Goal: Task Accomplishment & Management: Manage account settings

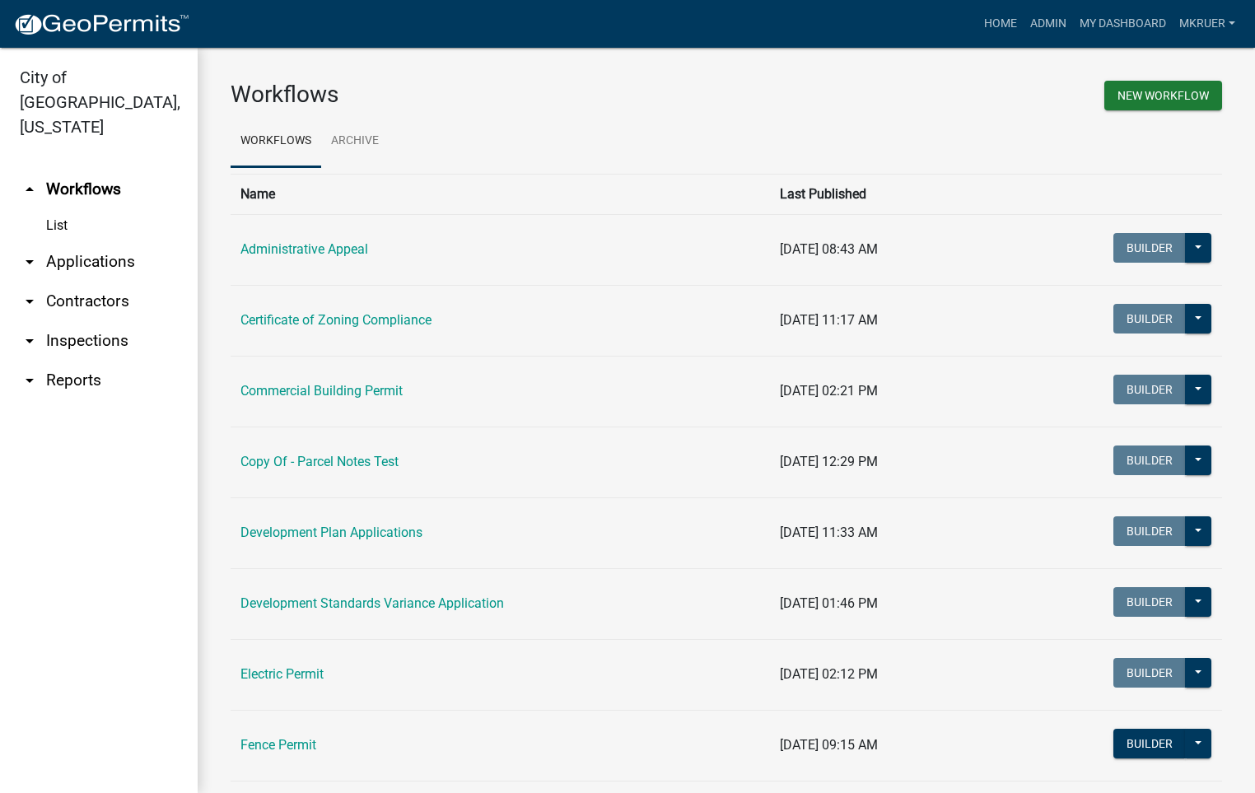
click at [70, 321] on link "arrow_drop_down Inspections" at bounding box center [99, 341] width 198 height 40
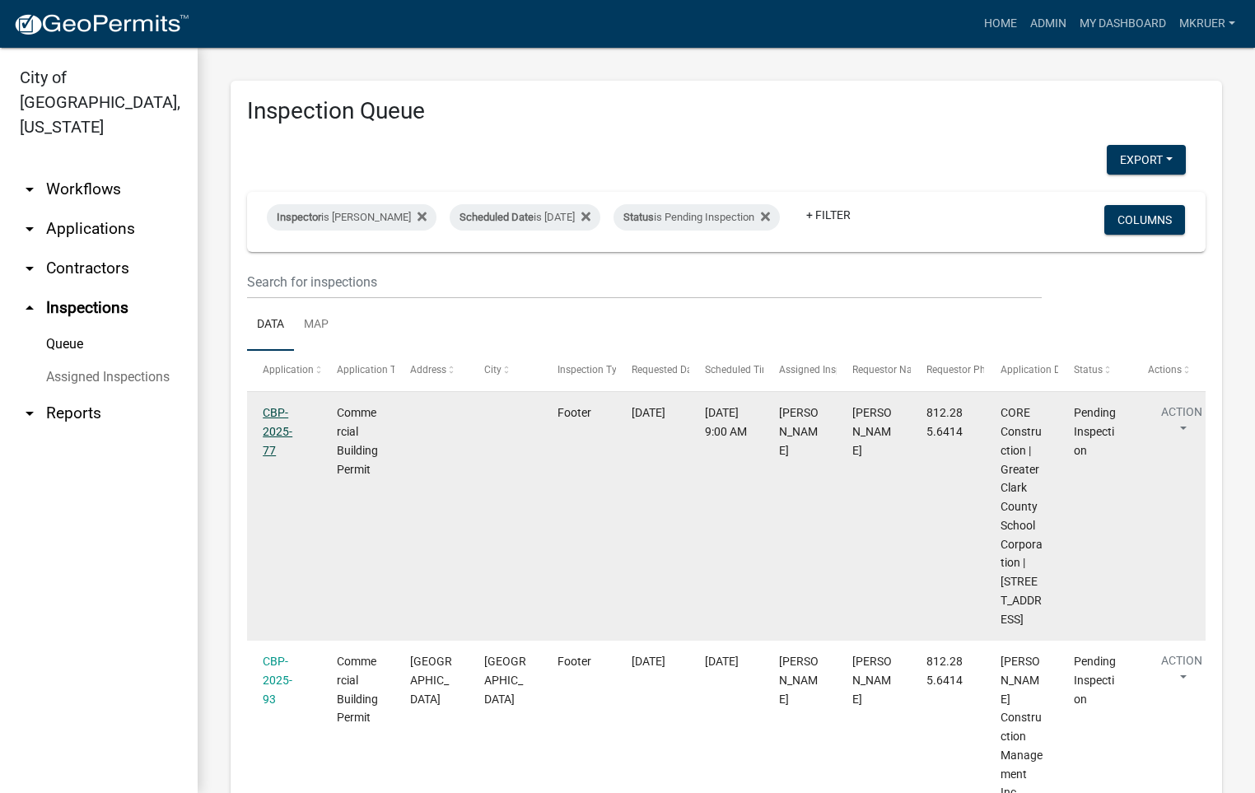
click at [277, 428] on link "CBP-2025-77" at bounding box center [278, 431] width 30 height 51
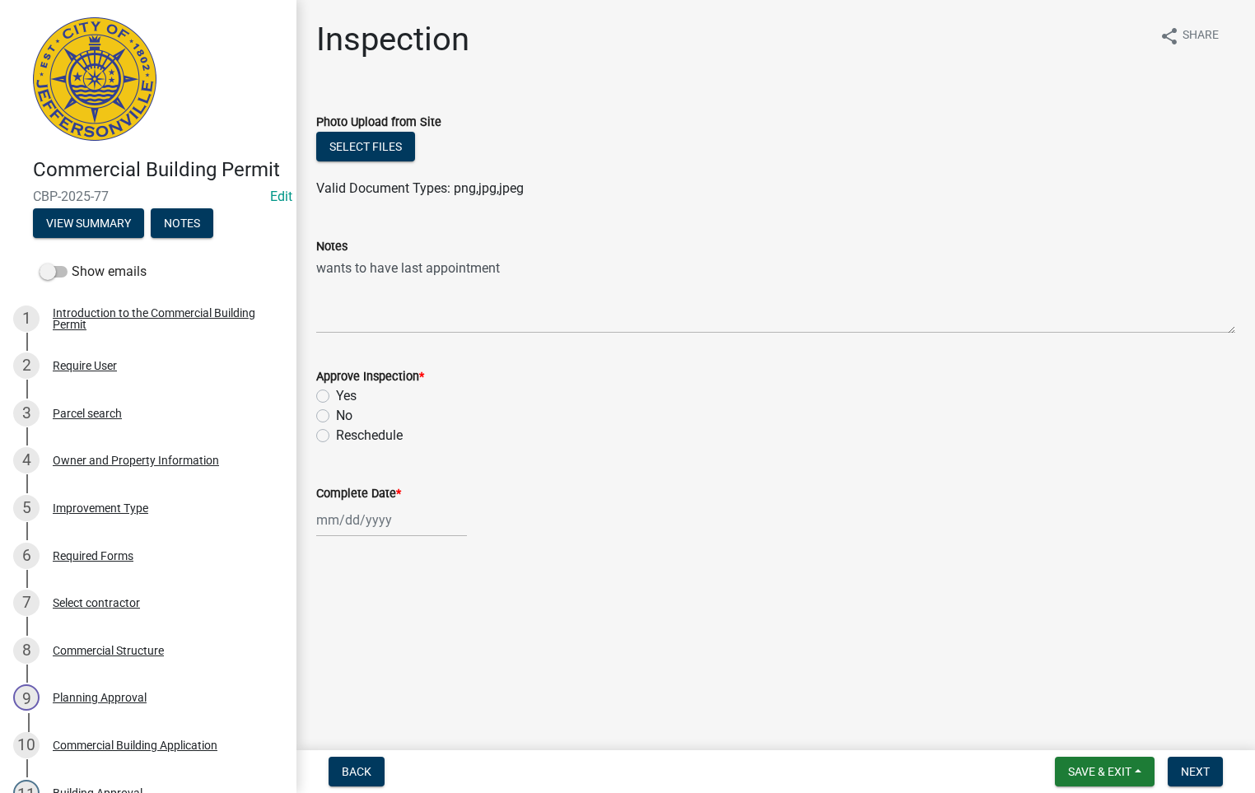
click at [336, 395] on label "Yes" at bounding box center [346, 396] width 21 height 20
click at [336, 395] on input "Yes" at bounding box center [341, 391] width 11 height 11
radio input "true"
select select "9"
select select "2025"
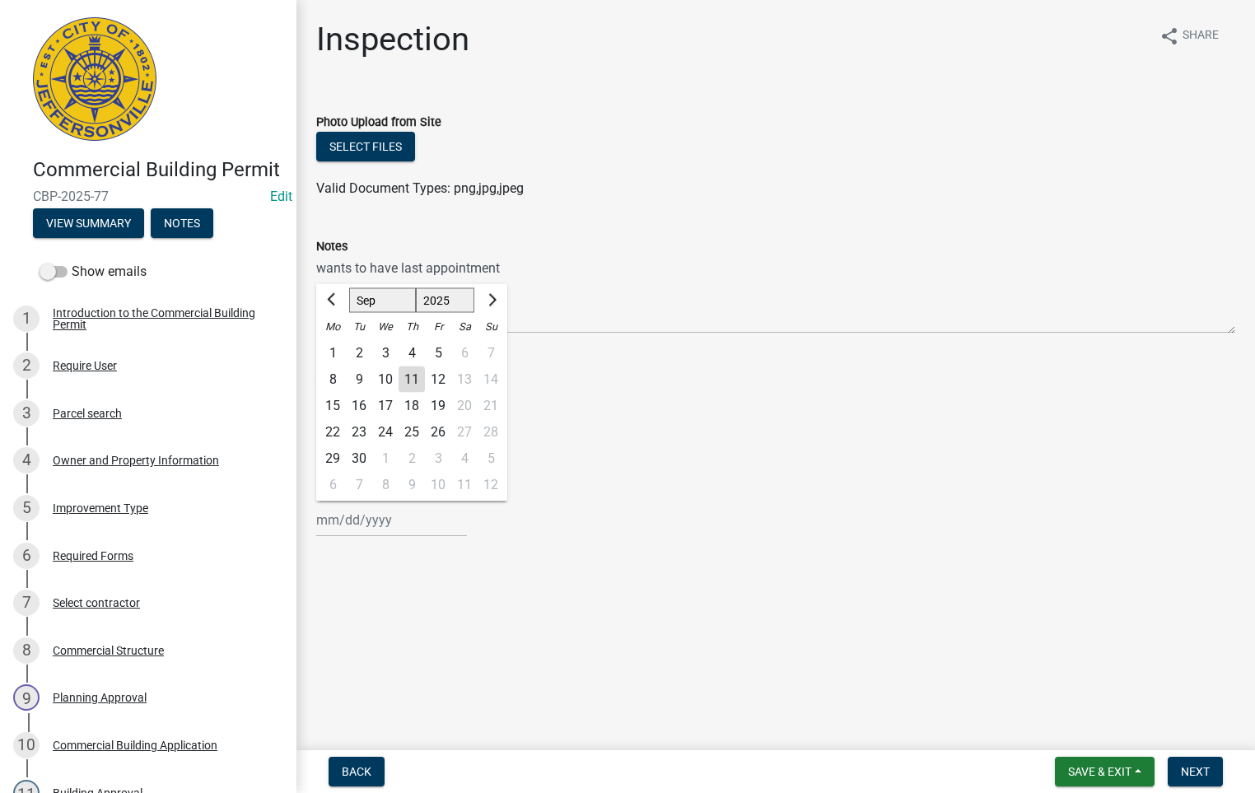
click at [354, 514] on div "[PERSON_NAME] Feb Mar Apr [PERSON_NAME][DATE] Oct Nov [DATE] 1526 1527 1528 152…" at bounding box center [391, 520] width 151 height 34
click at [415, 378] on div "11" at bounding box center [412, 380] width 26 height 26
type input "[DATE]"
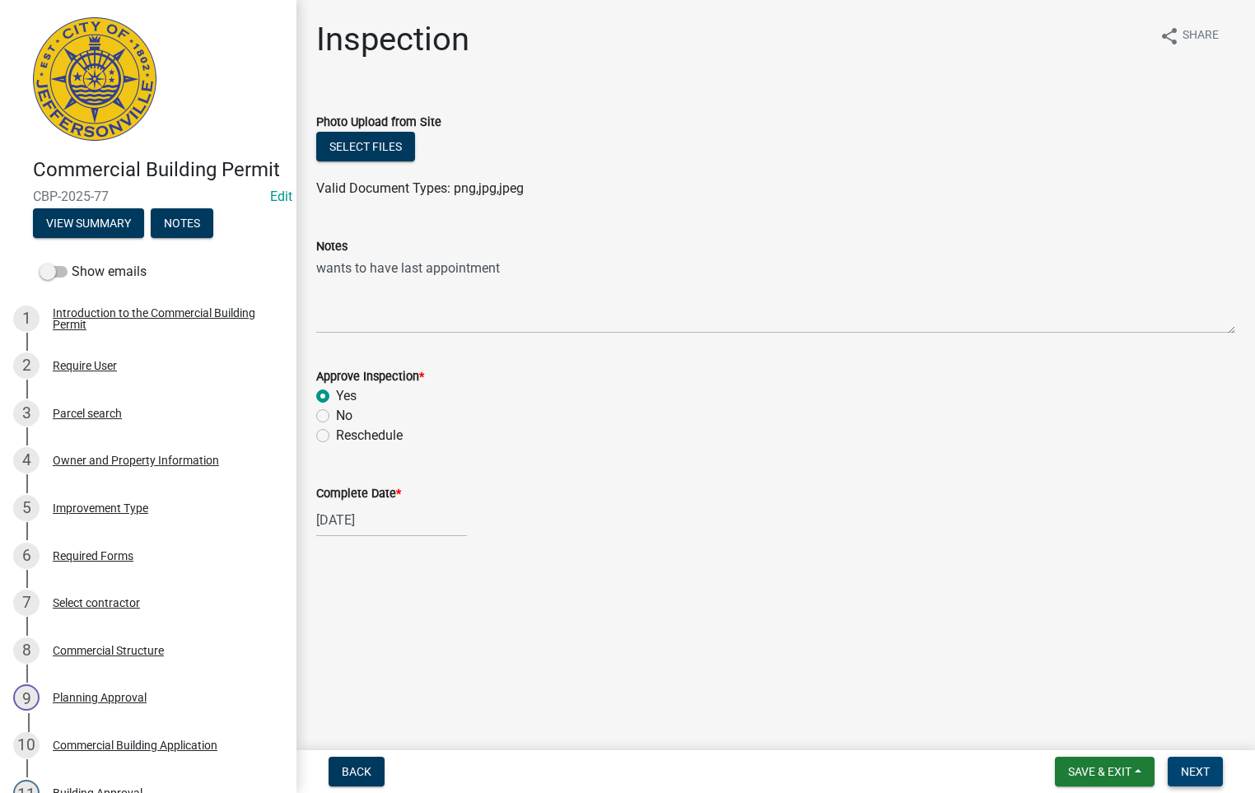
click at [1201, 763] on button "Next" at bounding box center [1195, 772] width 55 height 30
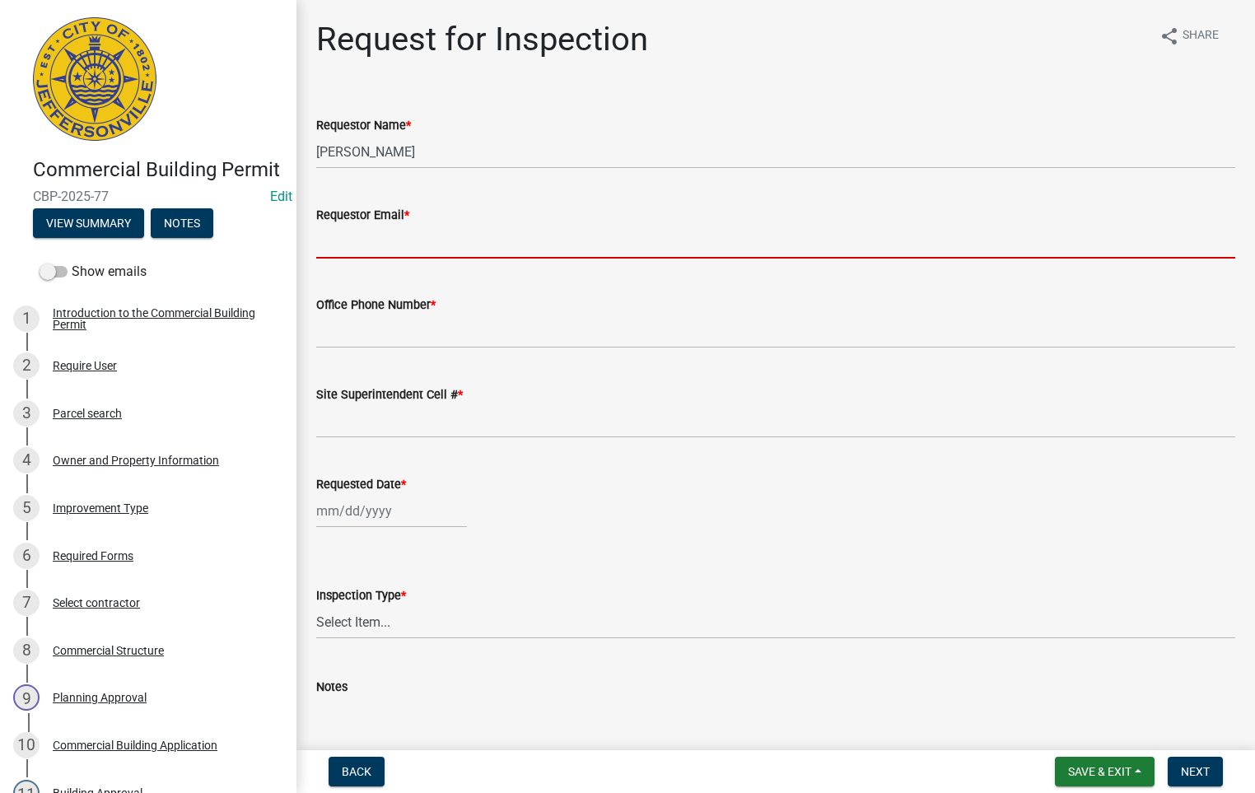
click at [391, 230] on input "Requestor Email *" at bounding box center [775, 242] width 919 height 34
type input "[EMAIL_ADDRESS][DOMAIN_NAME]"
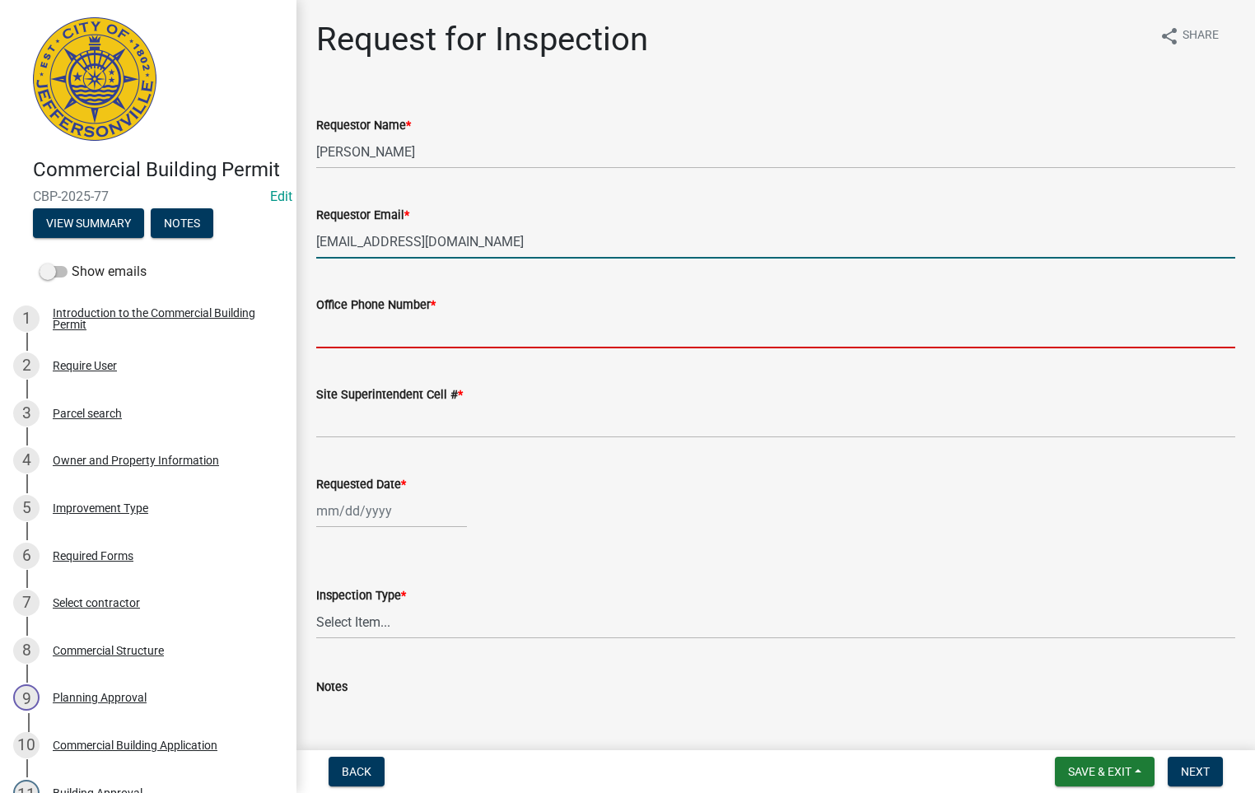
type input "5027731843"
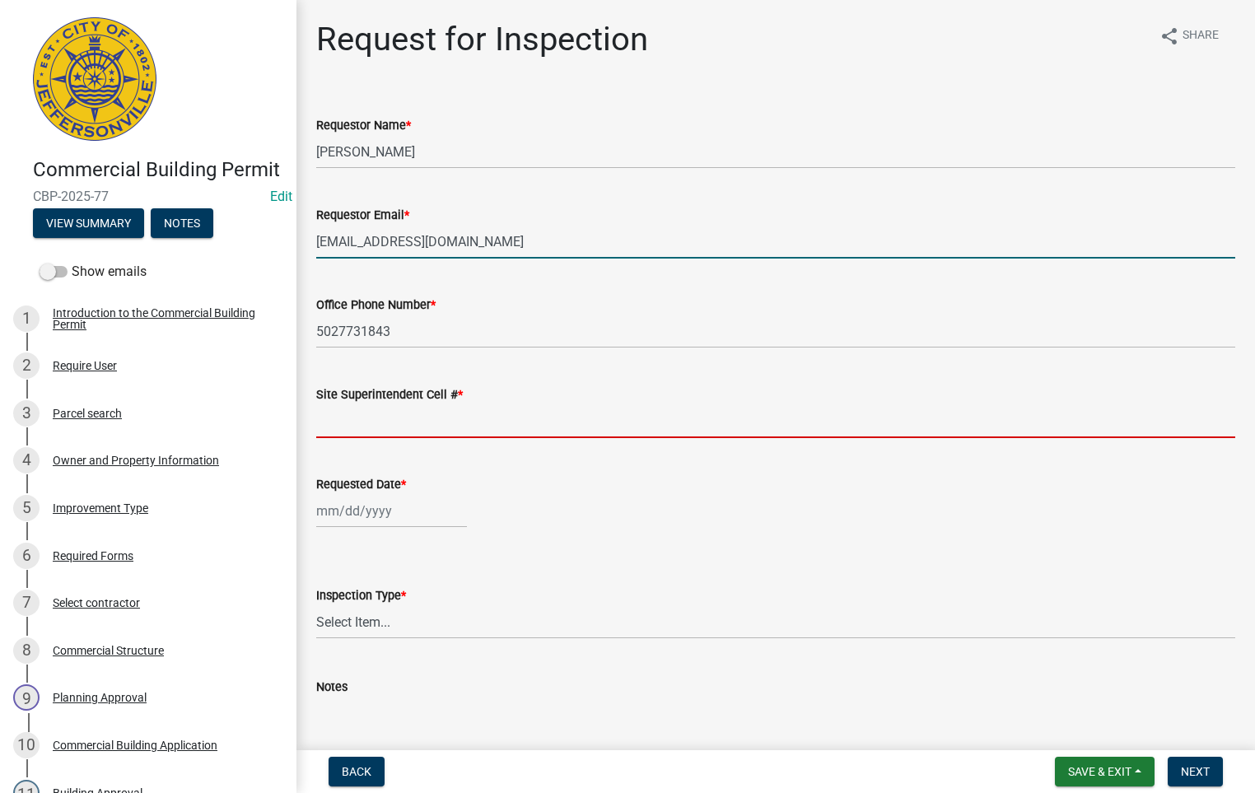
type input "5027731843"
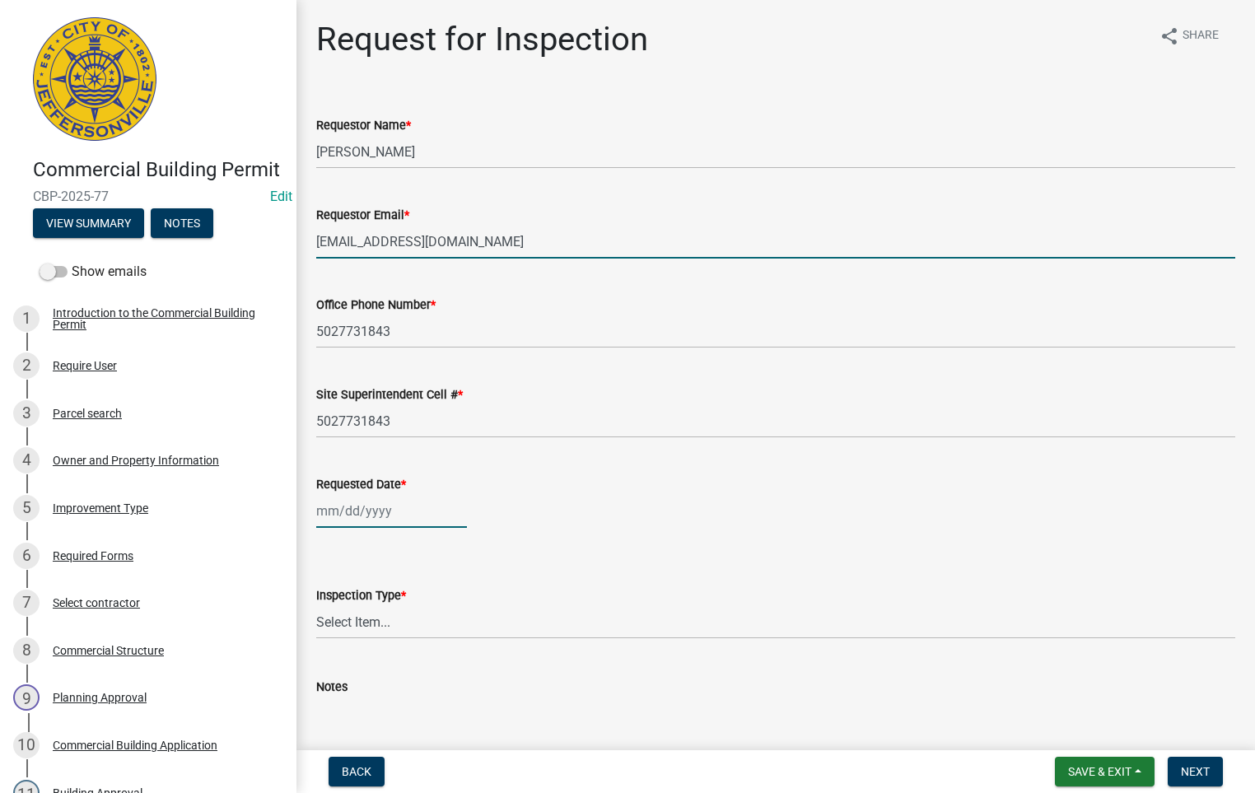
type input "[DATE]"
select select "9"
select select "2025"
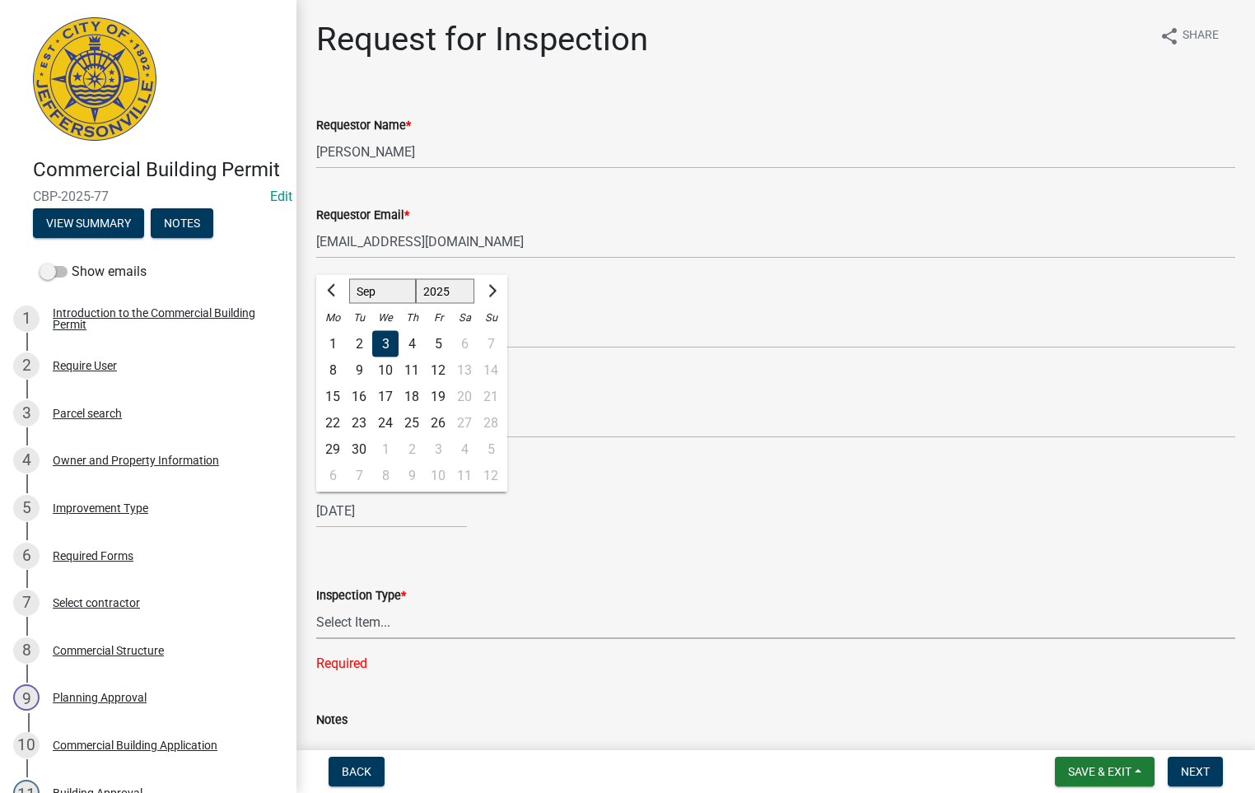
click at [353, 615] on select "Select Item... Footer Foundation Framing Final Misc" at bounding box center [775, 622] width 919 height 34
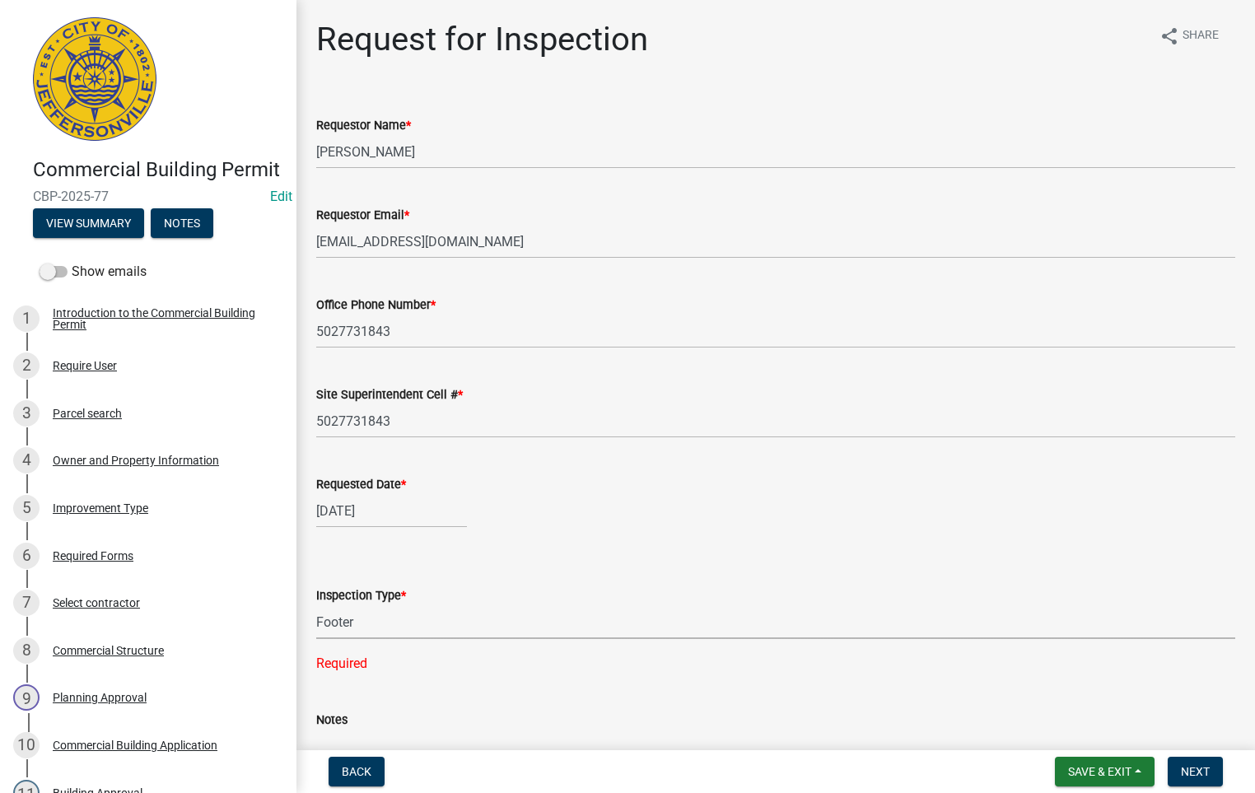
click at [316, 605] on select "Select Item... Footer Foundation Framing Final Misc" at bounding box center [775, 622] width 919 height 34
select select "5905b6c6-73a3-4561-9a25-e231032c58c8"
click at [415, 512] on div "[DATE]" at bounding box center [391, 511] width 151 height 34
select select "9"
select select "2025"
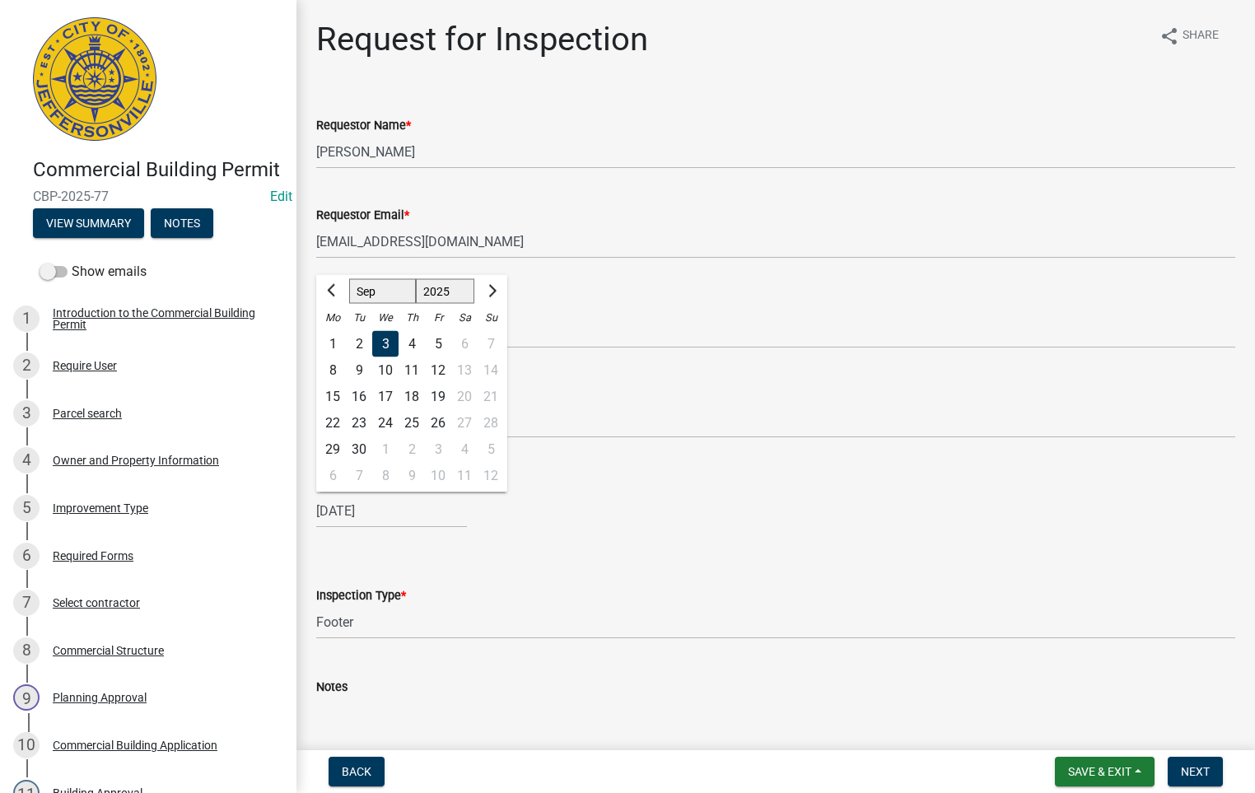
click at [362, 399] on div "16" at bounding box center [359, 397] width 26 height 26
type input "[DATE]"
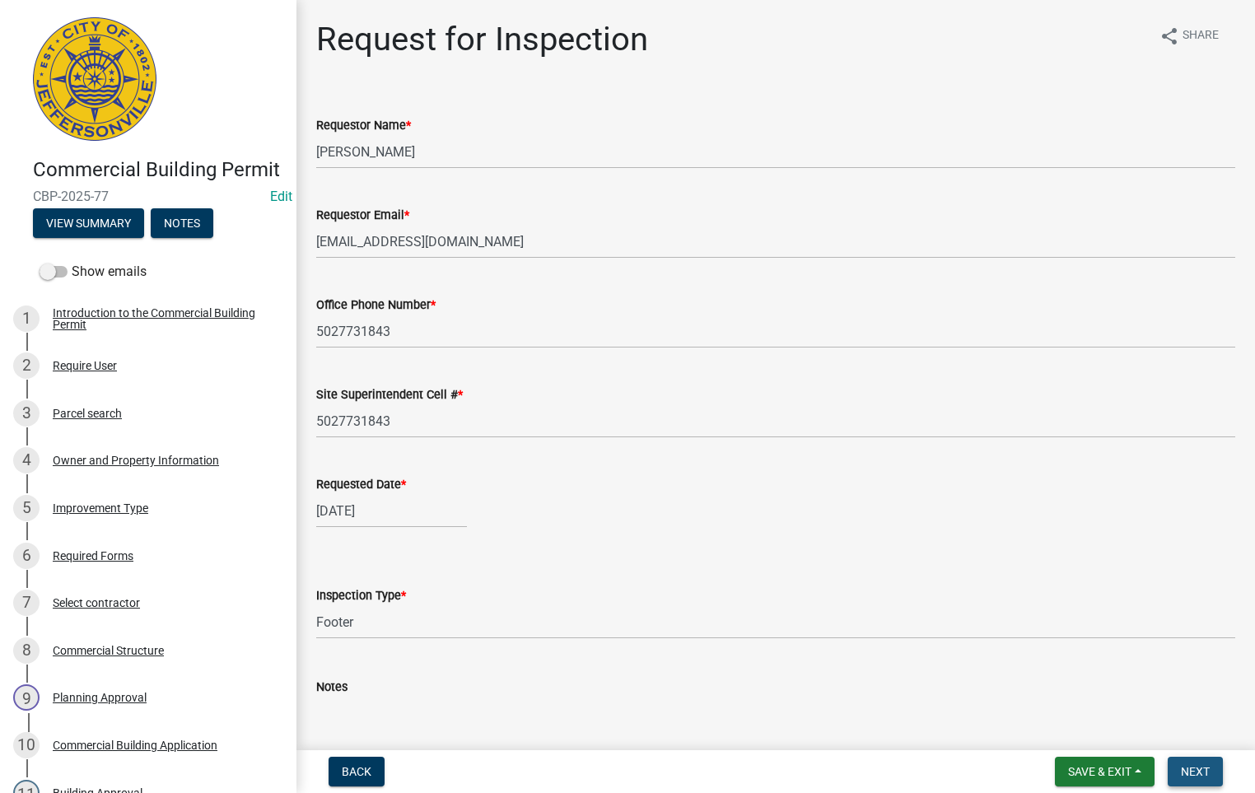
click at [1197, 774] on span "Next" at bounding box center [1195, 771] width 29 height 13
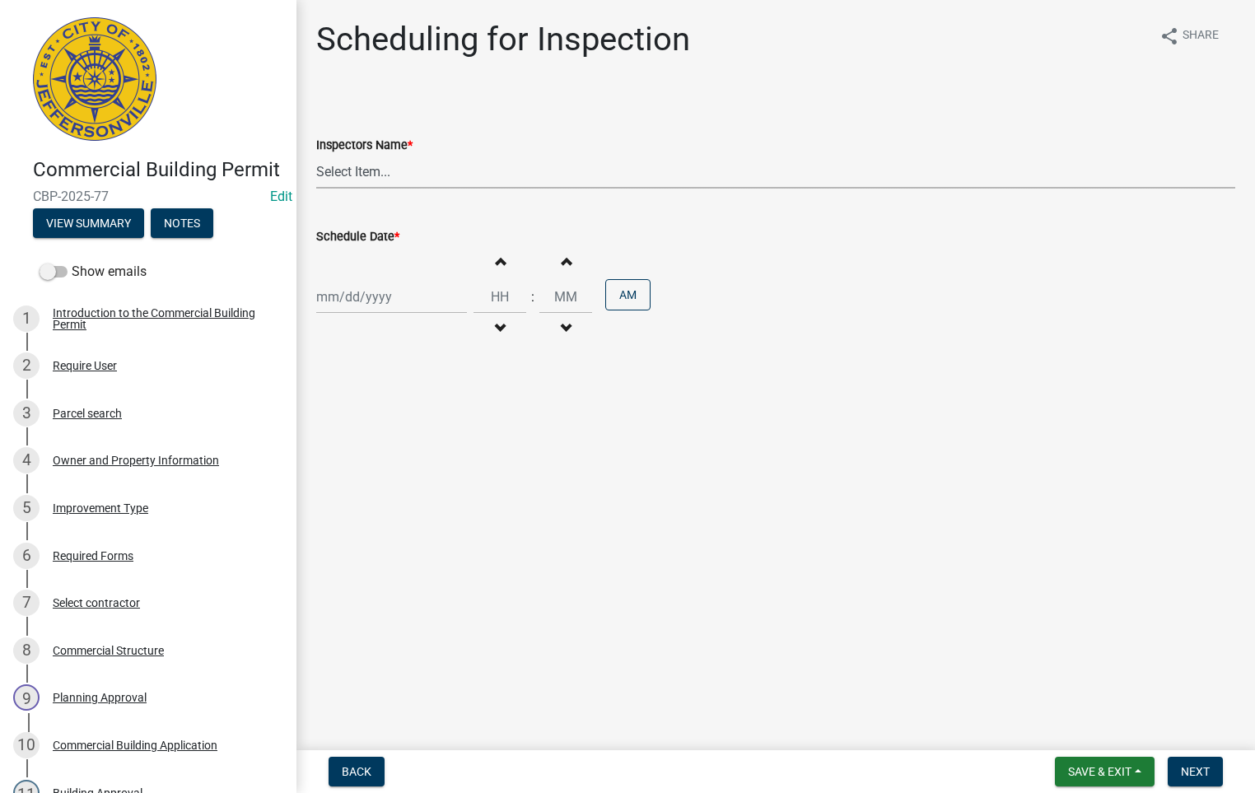
click at [381, 171] on select "Select Item... [PERSON_NAME] ([PERSON_NAME]) [PERSON_NAME] ([PERSON_NAME]) mkru…" at bounding box center [775, 172] width 919 height 34
select select "fdb3bcc6-ce93-4663-8a18-5c08884dd177"
click at [316, 155] on select "Select Item... [PERSON_NAME] ([PERSON_NAME]) [PERSON_NAME] ([PERSON_NAME]) mkru…" at bounding box center [775, 172] width 919 height 34
select select "9"
select select "2025"
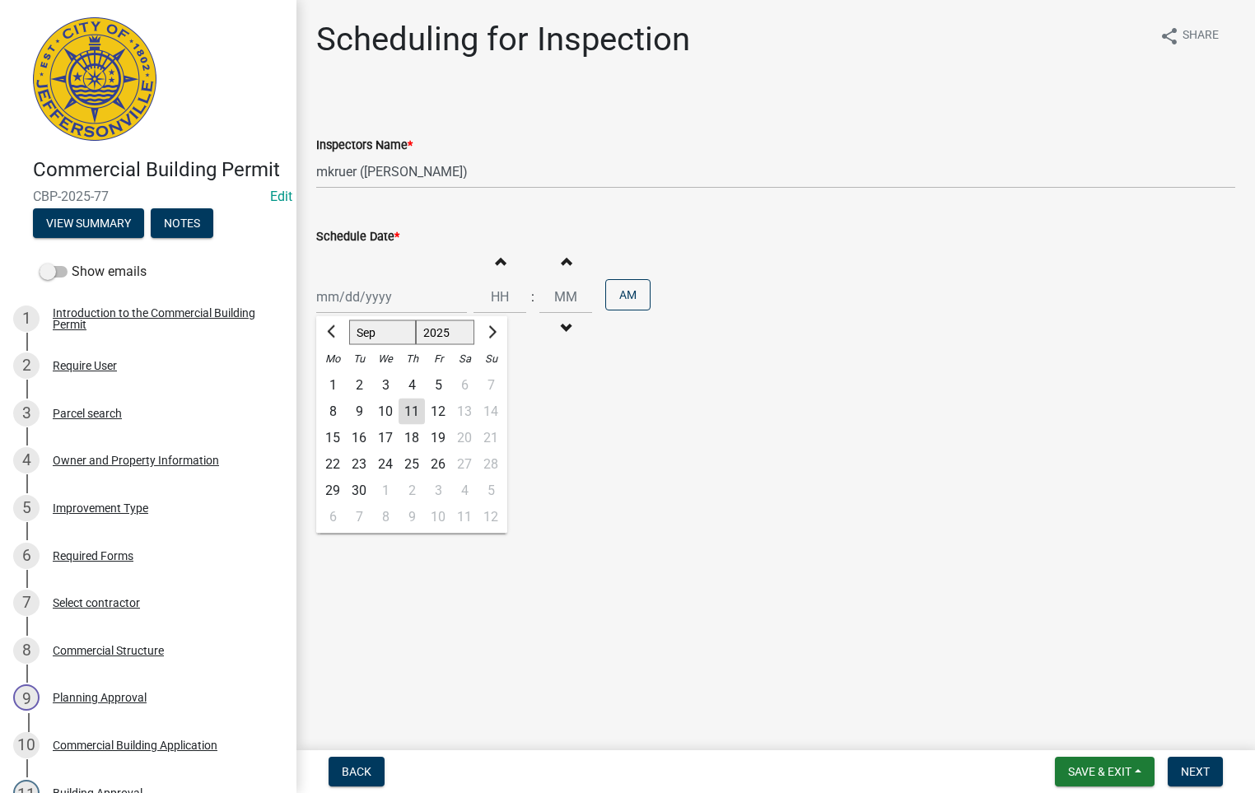
click at [364, 300] on div "[PERSON_NAME] Feb Mar Apr [PERSON_NAME][DATE] Oct Nov [DATE] 1526 1527 1528 152…" at bounding box center [391, 297] width 151 height 34
click at [362, 435] on div "16" at bounding box center [359, 438] width 26 height 26
type input "[DATE]"
click at [496, 264] on span "button" at bounding box center [500, 260] width 8 height 13
type input "01"
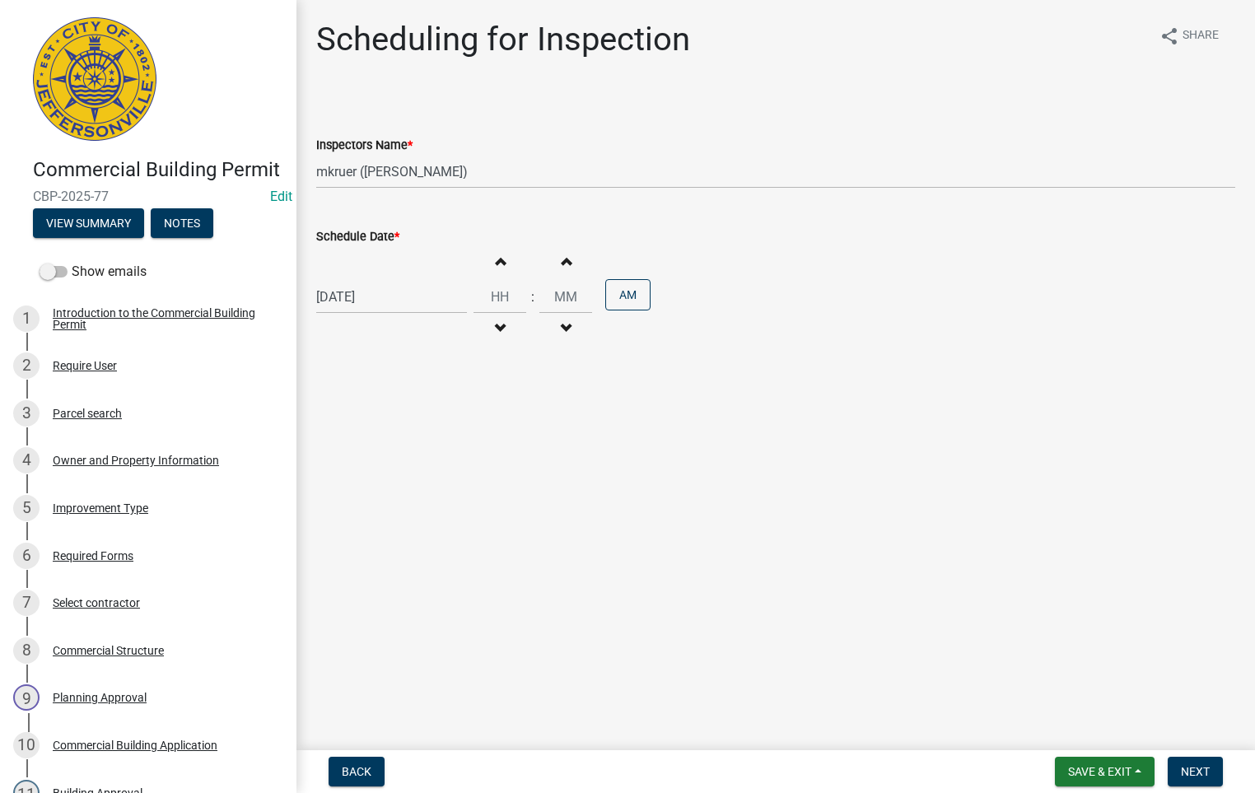
type input "00"
click at [496, 264] on span "button" at bounding box center [500, 260] width 8 height 13
click at [496, 327] on span "button" at bounding box center [500, 328] width 8 height 13
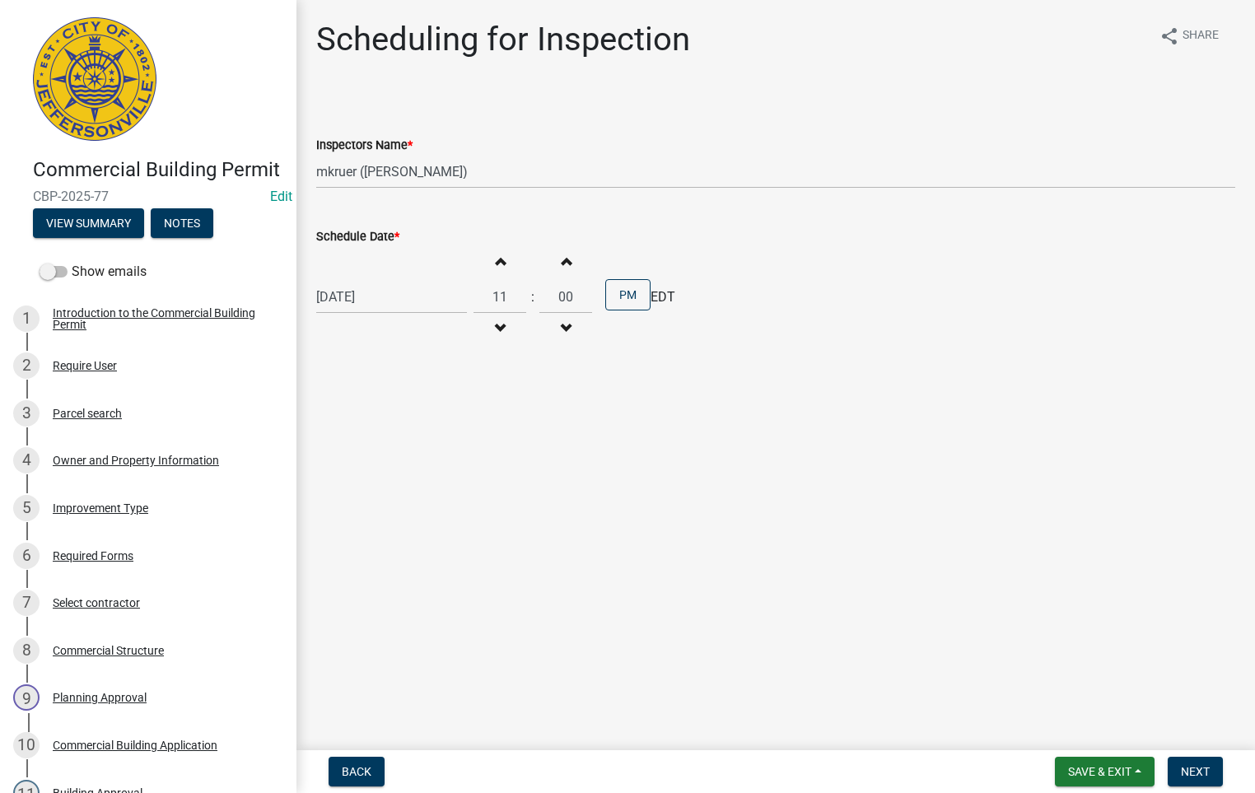
click at [496, 327] on span "button" at bounding box center [500, 328] width 8 height 13
click at [497, 327] on span "button" at bounding box center [500, 328] width 8 height 13
type input "09"
click at [566, 295] on input "00" at bounding box center [565, 297] width 53 height 34
type input "0"
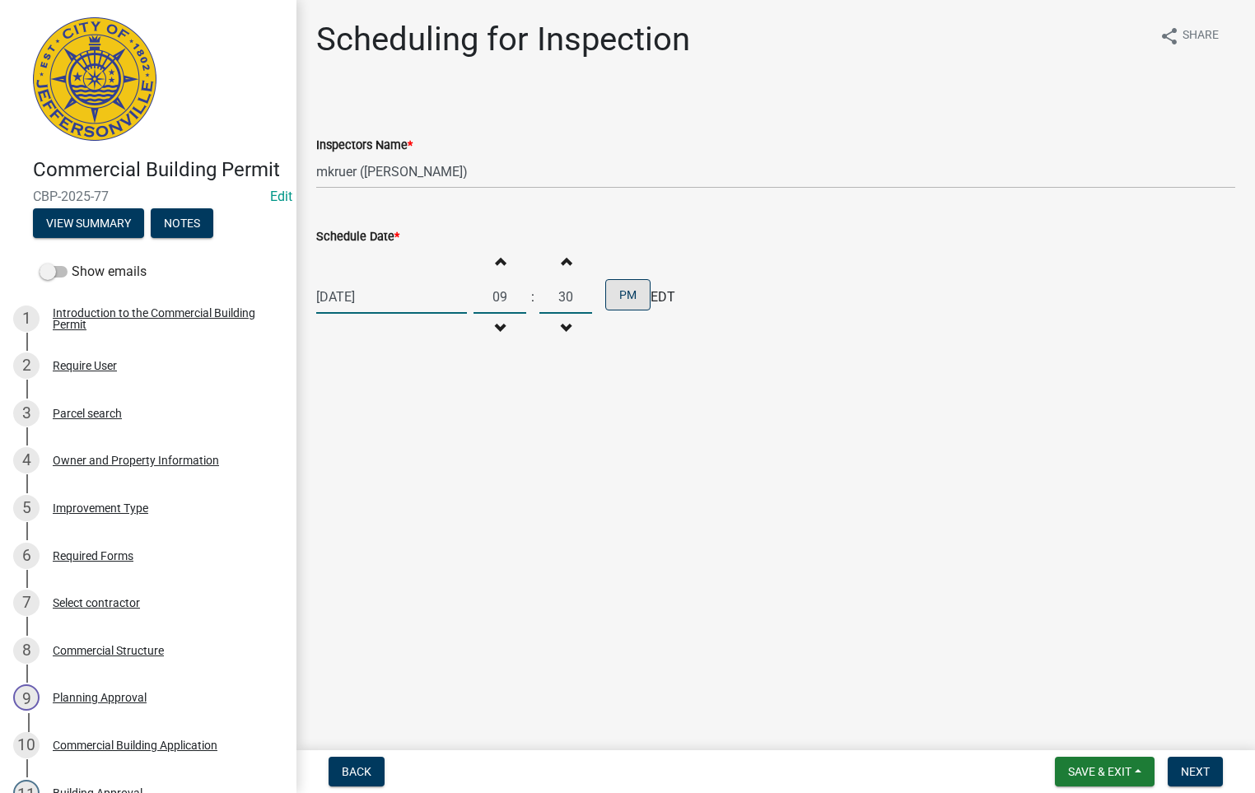
type input "30"
click at [618, 295] on button "PM" at bounding box center [627, 294] width 45 height 31
click at [1196, 767] on span "Next" at bounding box center [1195, 771] width 29 height 13
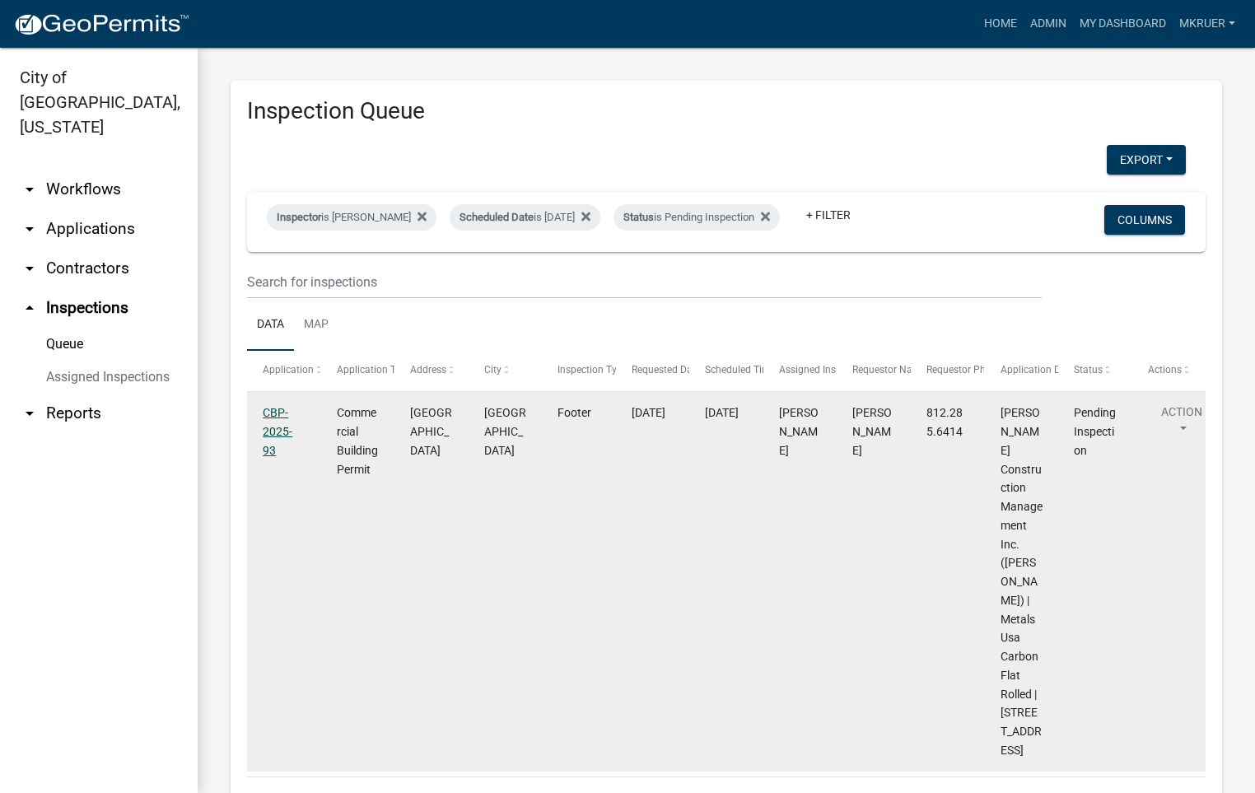
click at [272, 425] on link "CBP-2025-93" at bounding box center [278, 431] width 30 height 51
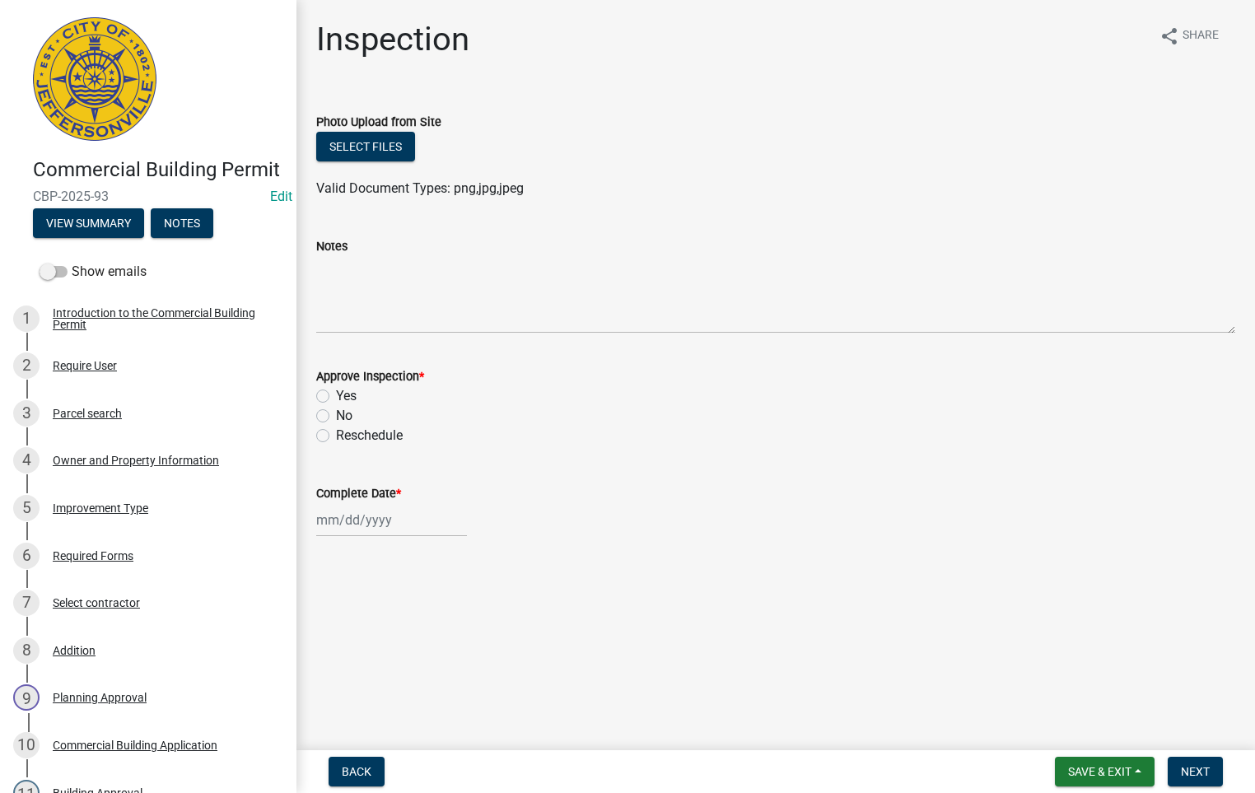
click at [336, 393] on label "Yes" at bounding box center [346, 396] width 21 height 20
click at [336, 393] on input "Yes" at bounding box center [341, 391] width 11 height 11
radio input "true"
select select "9"
select select "2025"
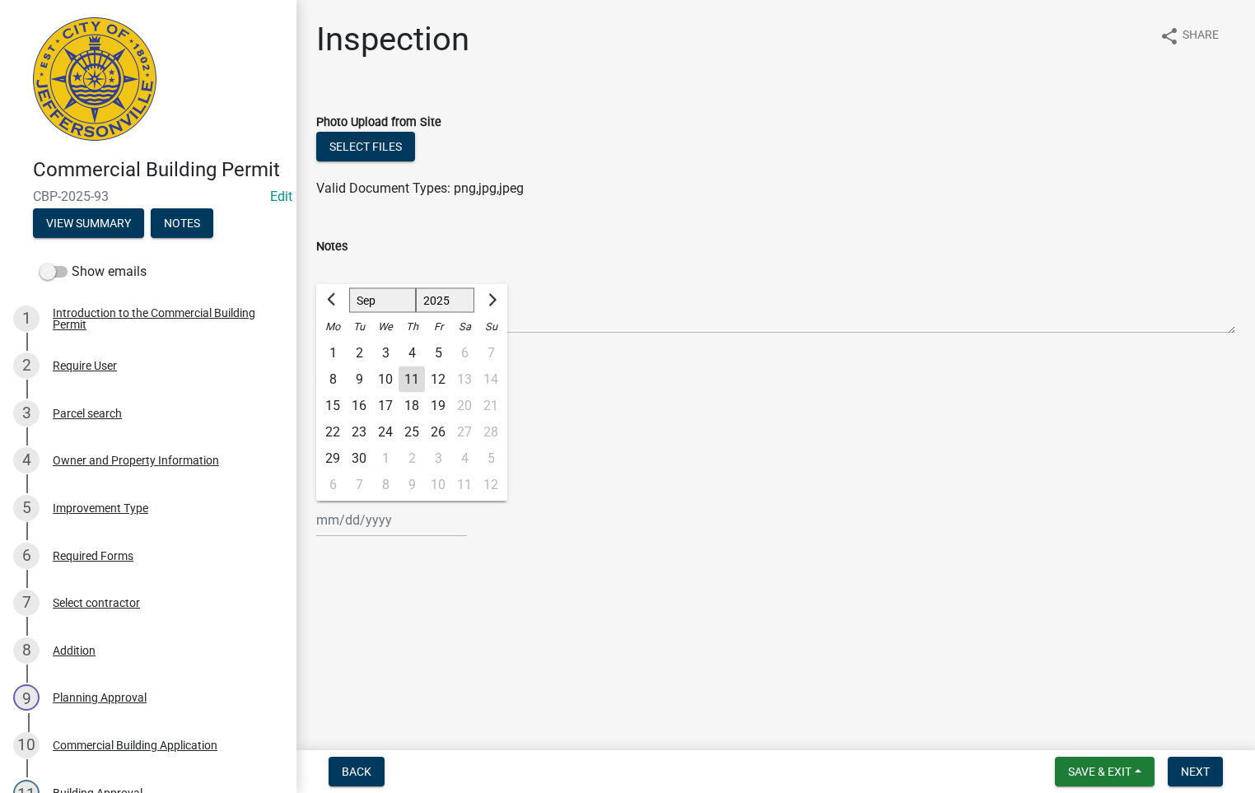
click at [369, 517] on div "[PERSON_NAME] Feb Mar Apr [PERSON_NAME][DATE] Oct Nov [DATE] 1526 1527 1528 152…" at bounding box center [391, 520] width 151 height 34
click at [411, 376] on div "11" at bounding box center [412, 380] width 26 height 26
type input "[DATE]"
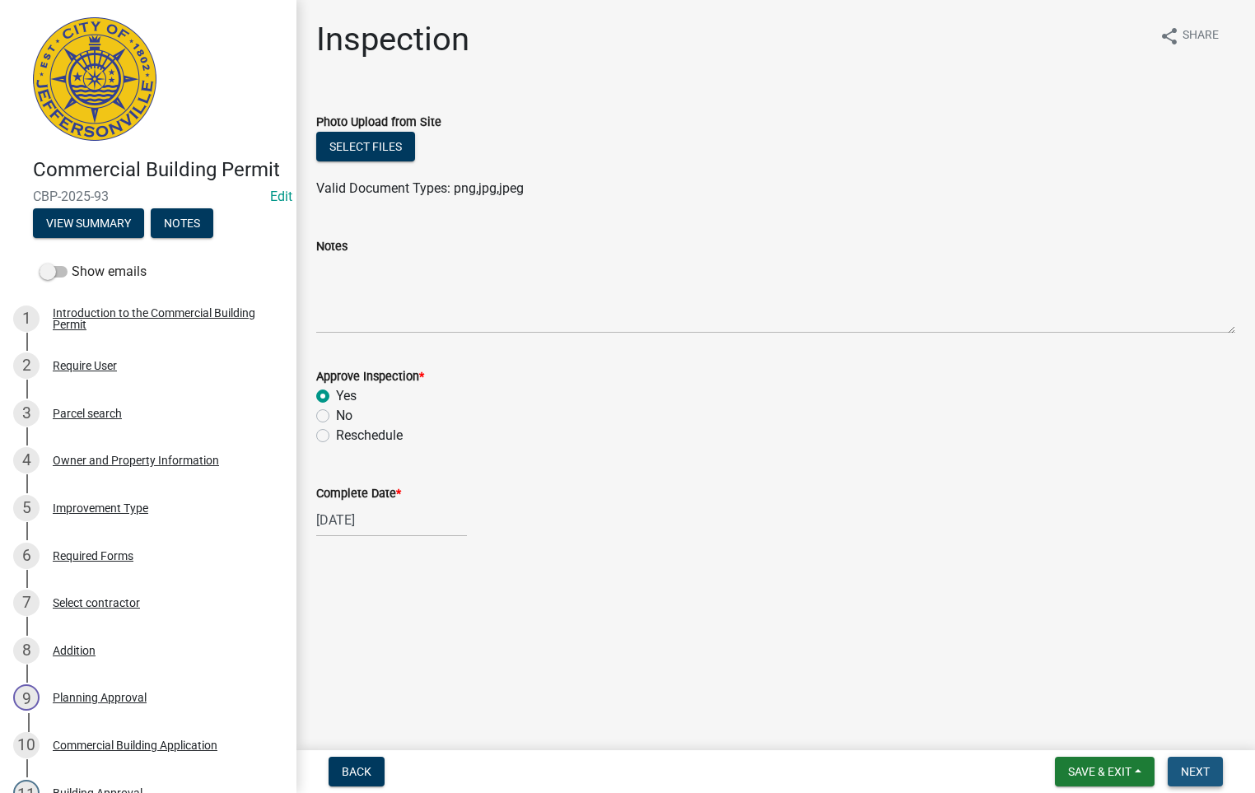
click at [1187, 776] on span "Next" at bounding box center [1195, 771] width 29 height 13
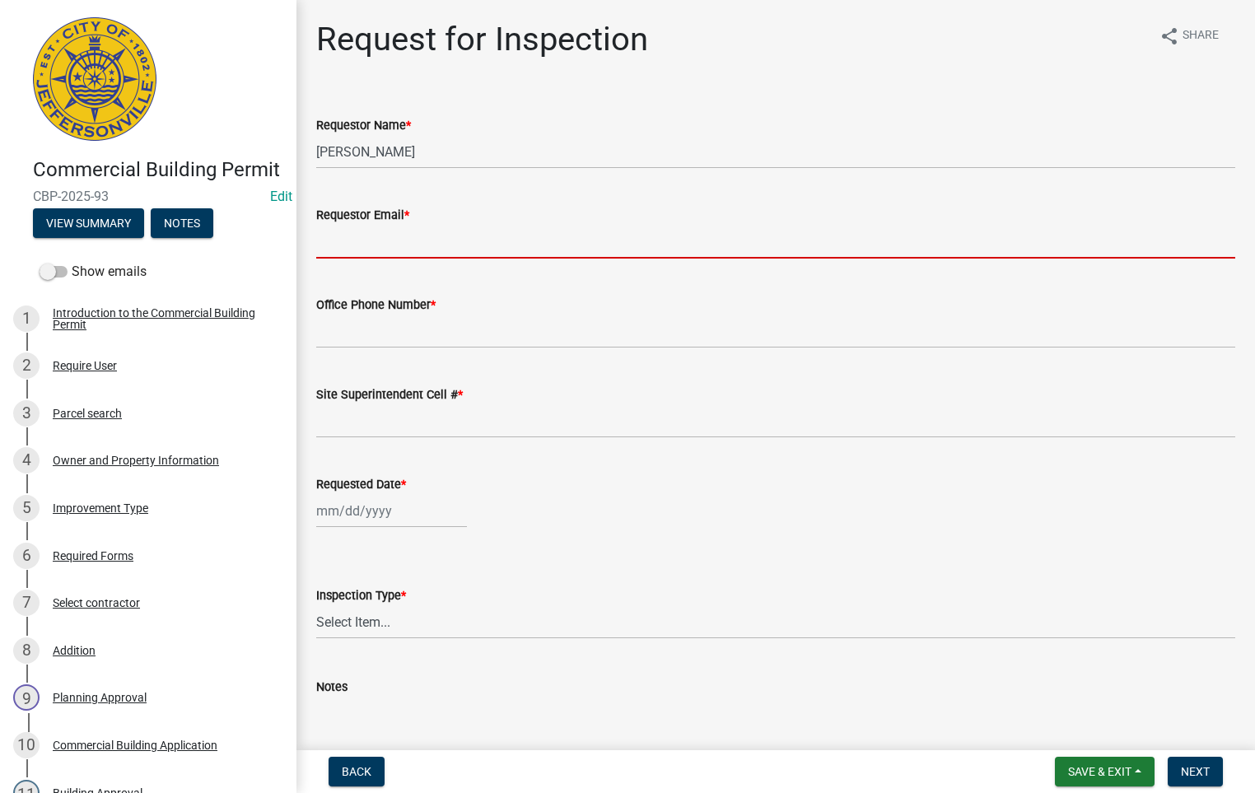
click at [383, 243] on input "Requestor Email *" at bounding box center [775, 242] width 919 height 34
type input "[EMAIL_ADDRESS][DOMAIN_NAME]"
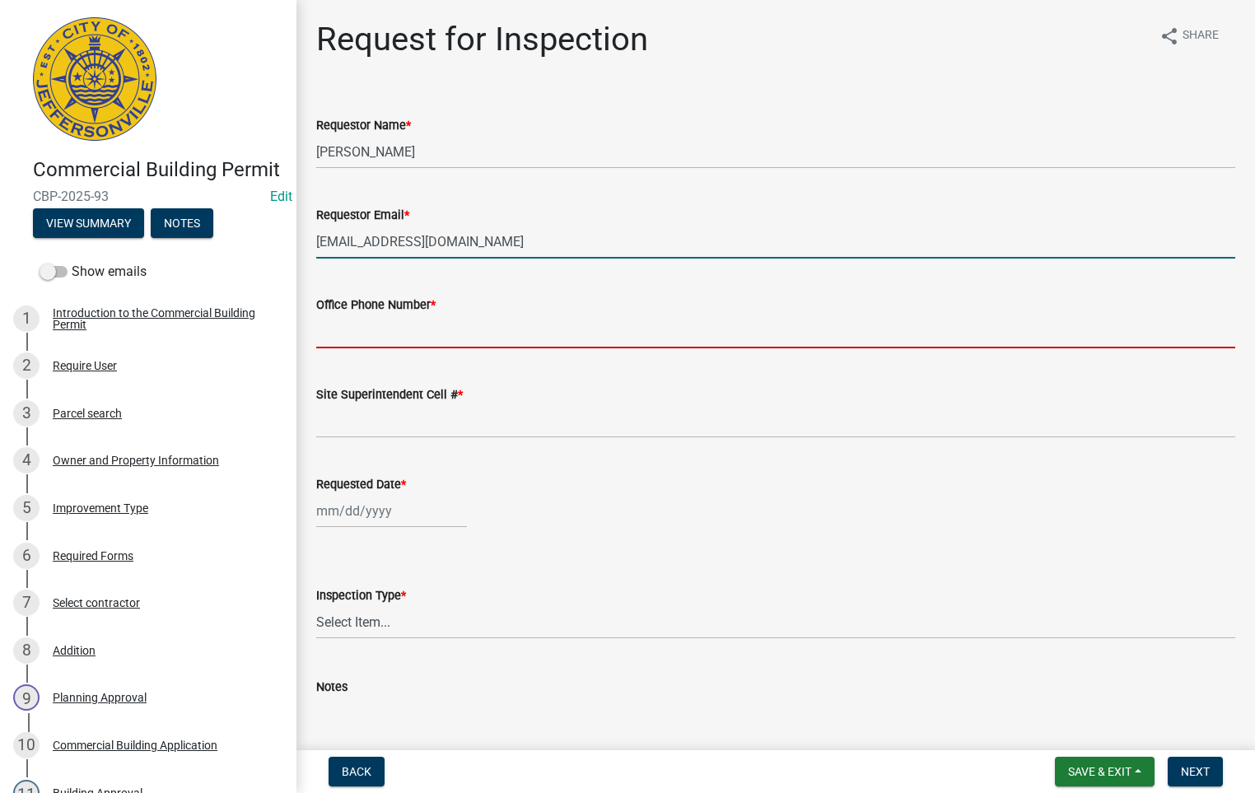
type input "5027731843"
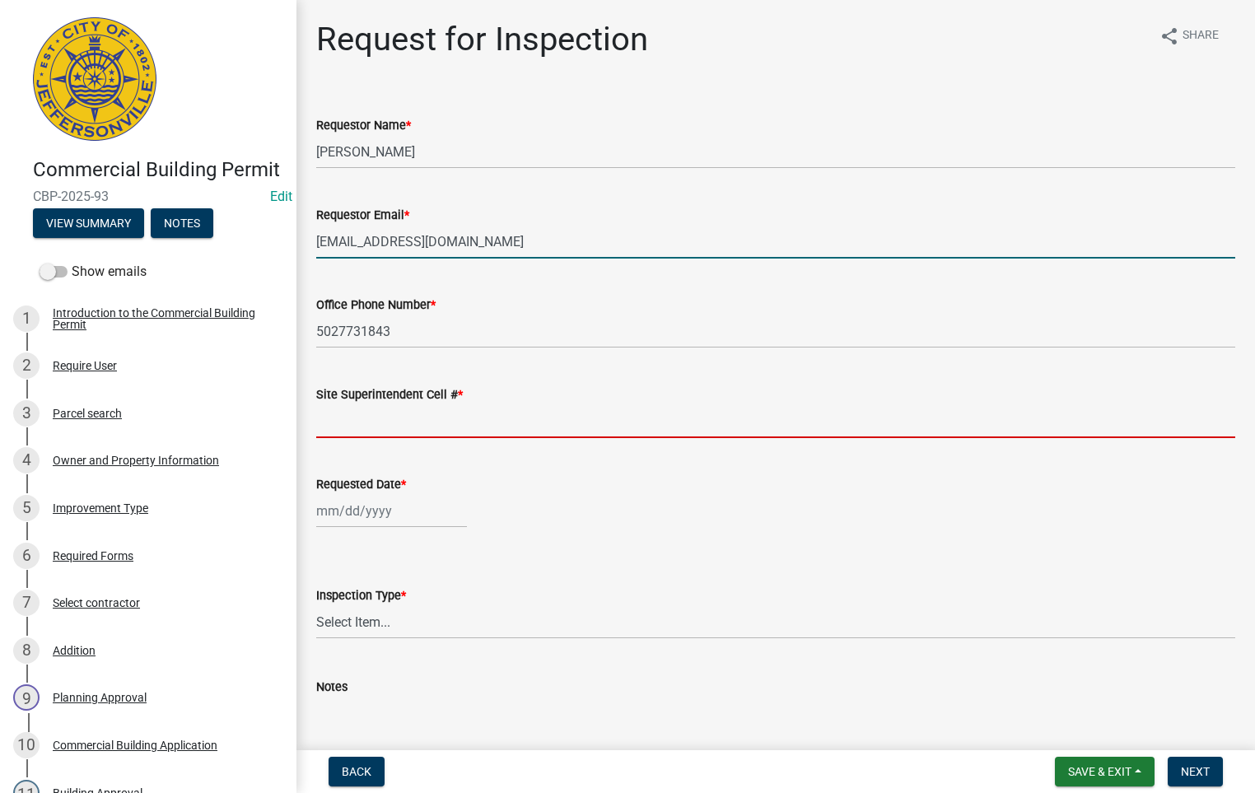
type input "5027731843"
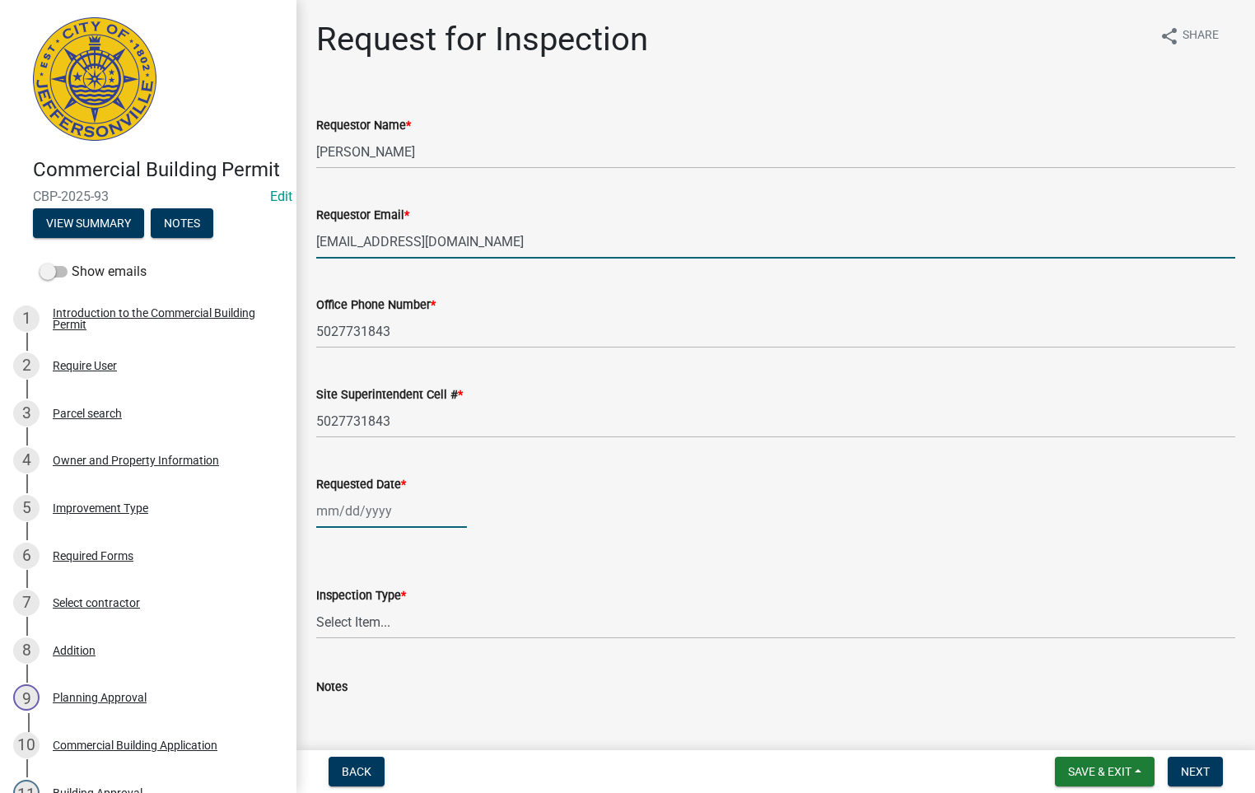
type input "[DATE]"
select select "9"
select select "2025"
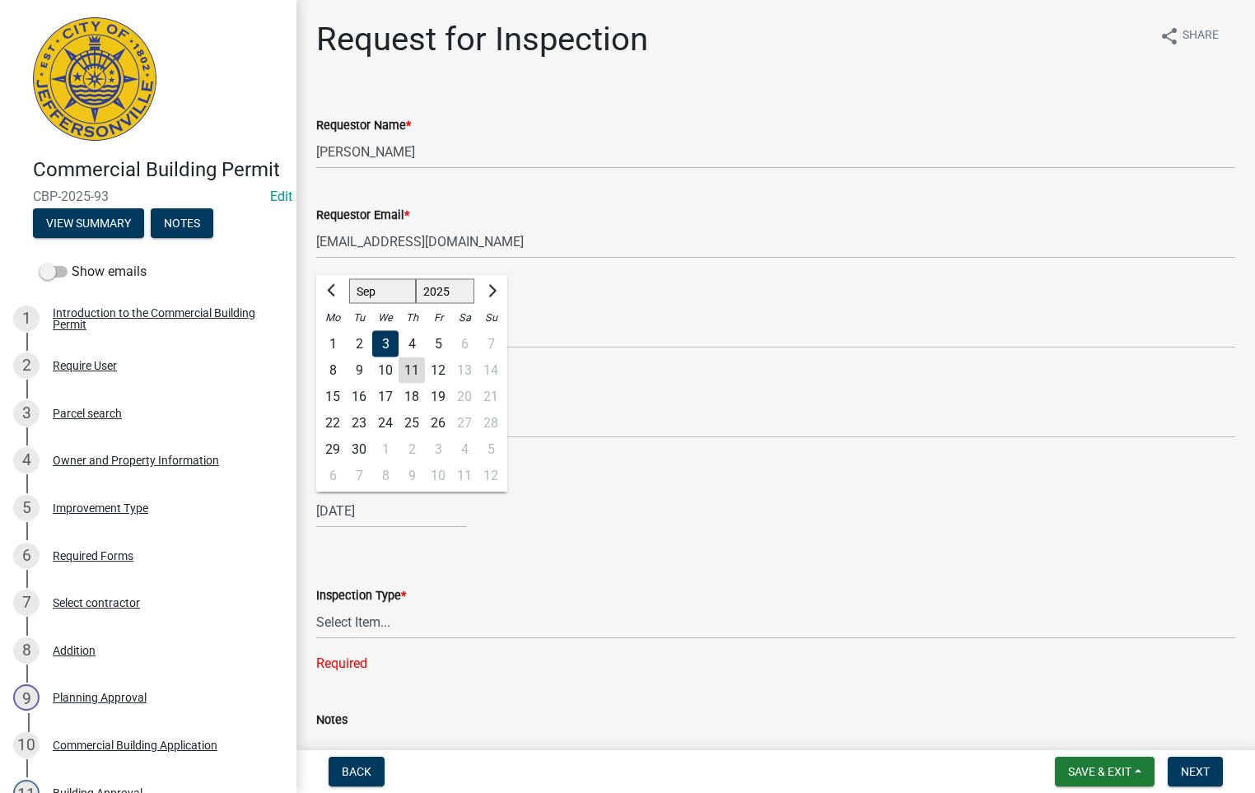
click at [390, 396] on div "17" at bounding box center [385, 397] width 26 height 26
type input "[DATE]"
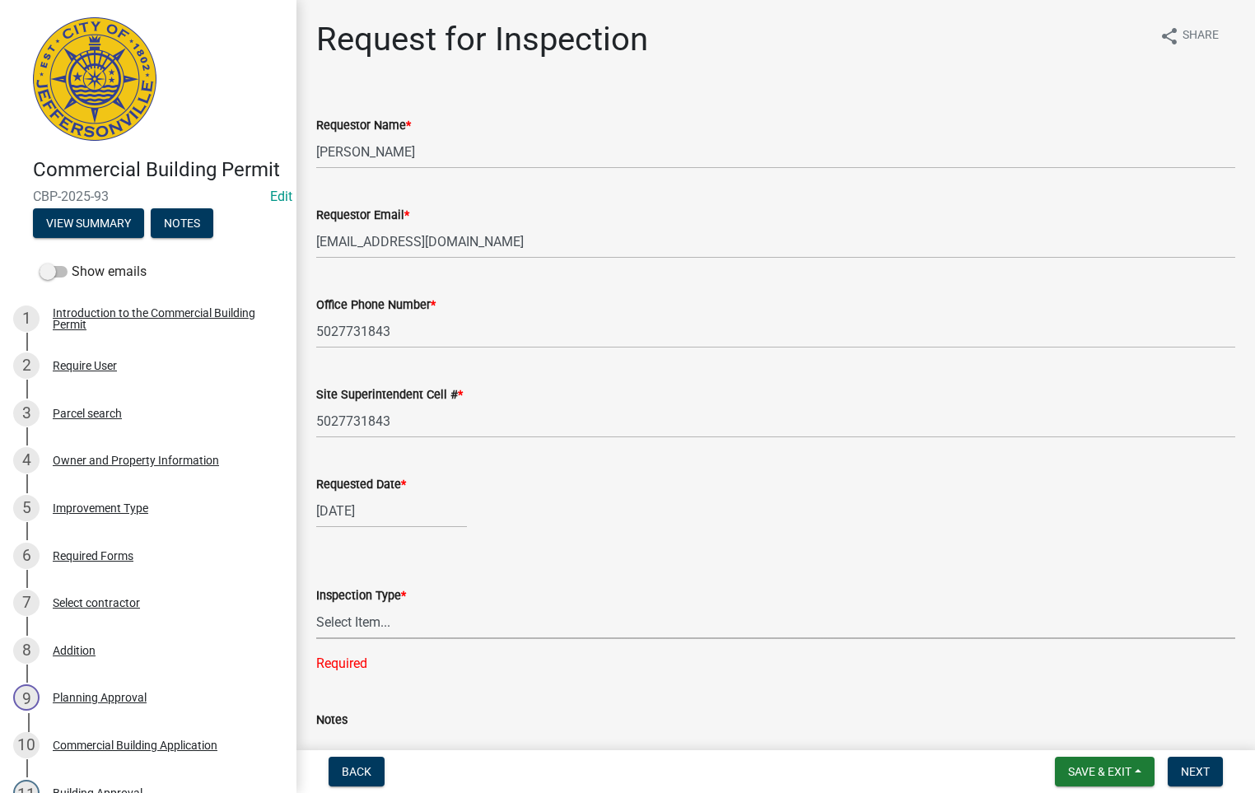
click at [353, 615] on select "Select Item... Footer Foundation Framing Final Misc" at bounding box center [775, 622] width 919 height 34
click at [316, 605] on select "Select Item... Footer Foundation Framing Final Misc" at bounding box center [775, 622] width 919 height 34
select select "5905b6c6-73a3-4561-9a25-e231032c58c8"
click at [1196, 768] on span "Next" at bounding box center [1195, 771] width 29 height 13
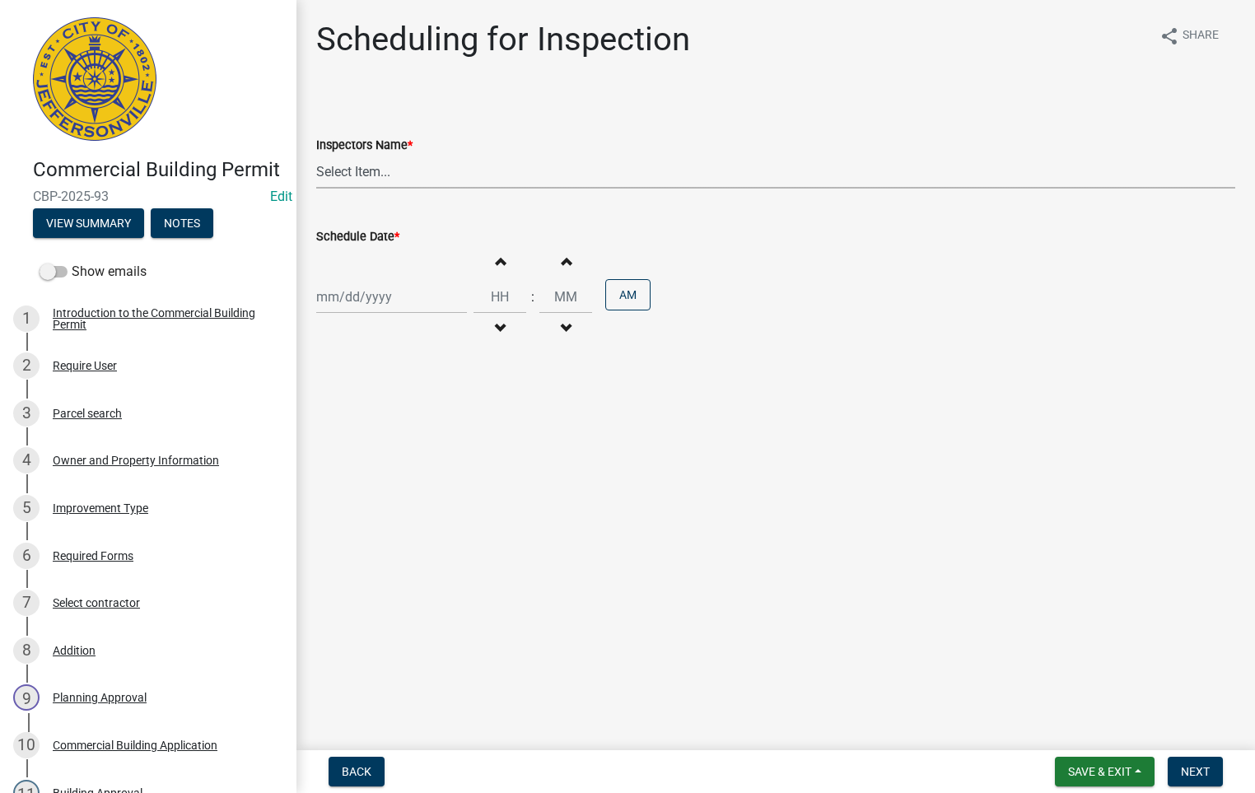
click at [385, 169] on select "Select Item... [PERSON_NAME] ([PERSON_NAME]) [PERSON_NAME] ([PERSON_NAME]) mkru…" at bounding box center [775, 172] width 919 height 34
select select "fdb3bcc6-ce93-4663-8a18-5c08884dd177"
click at [316, 155] on select "Select Item... [PERSON_NAME] ([PERSON_NAME]) [PERSON_NAME] ([PERSON_NAME]) mkru…" at bounding box center [775, 172] width 919 height 34
click at [354, 301] on div at bounding box center [391, 297] width 151 height 34
select select "9"
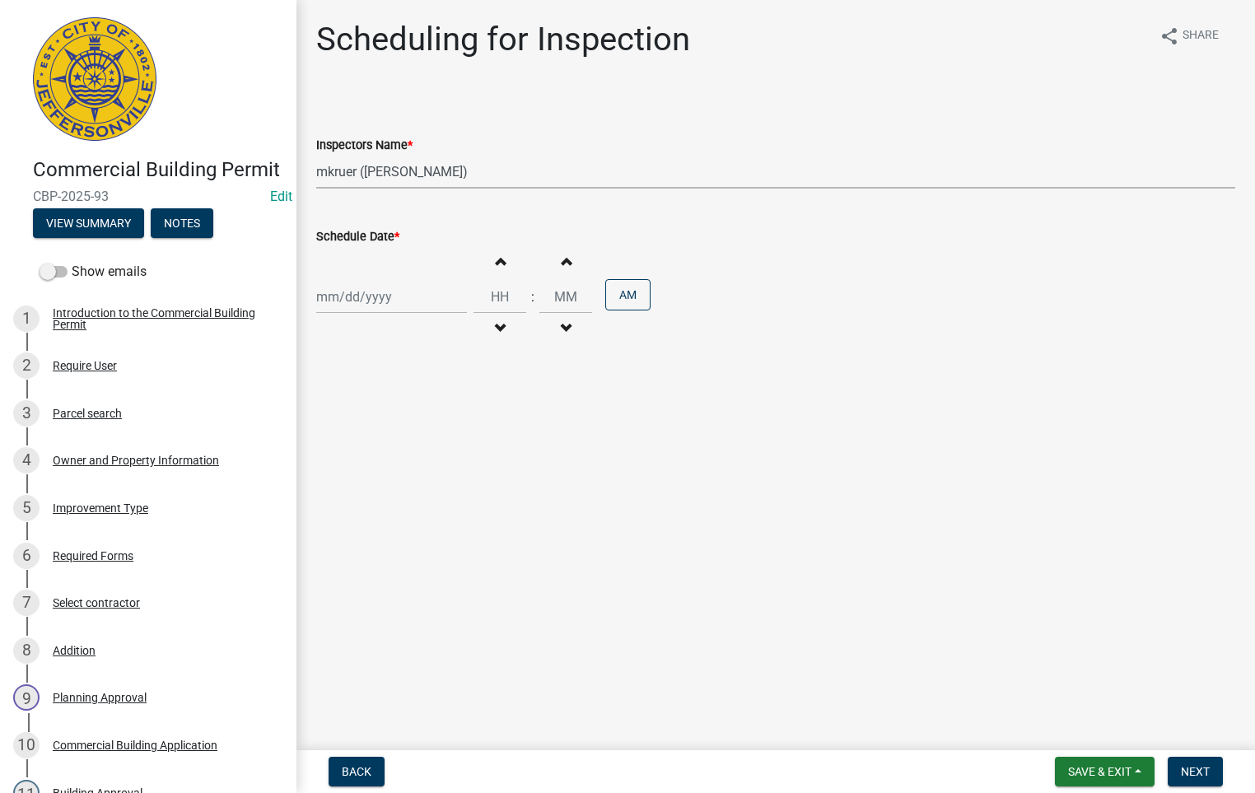
select select "2025"
click at [386, 435] on div "17" at bounding box center [385, 438] width 26 height 26
type input "[DATE]"
click at [1191, 769] on span "Next" at bounding box center [1195, 771] width 29 height 13
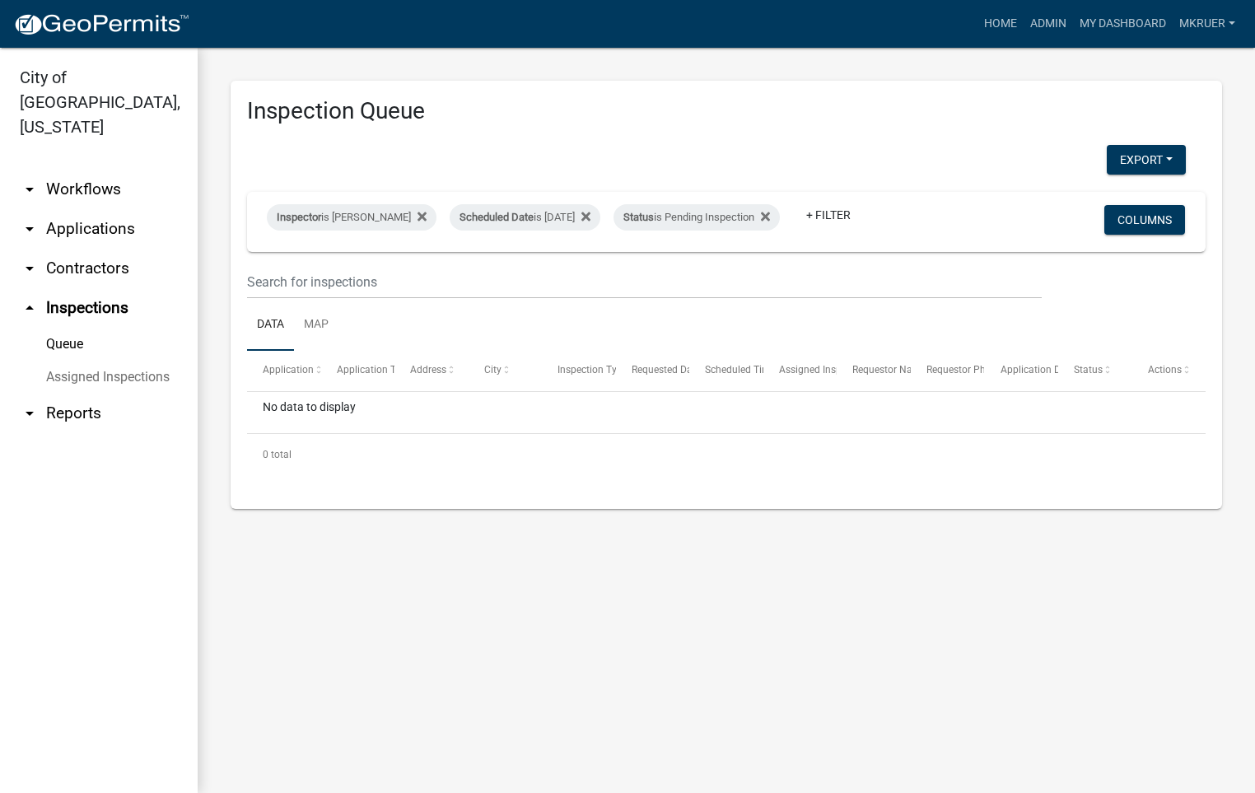
click at [65, 209] on link "arrow_drop_down Applications" at bounding box center [99, 229] width 198 height 40
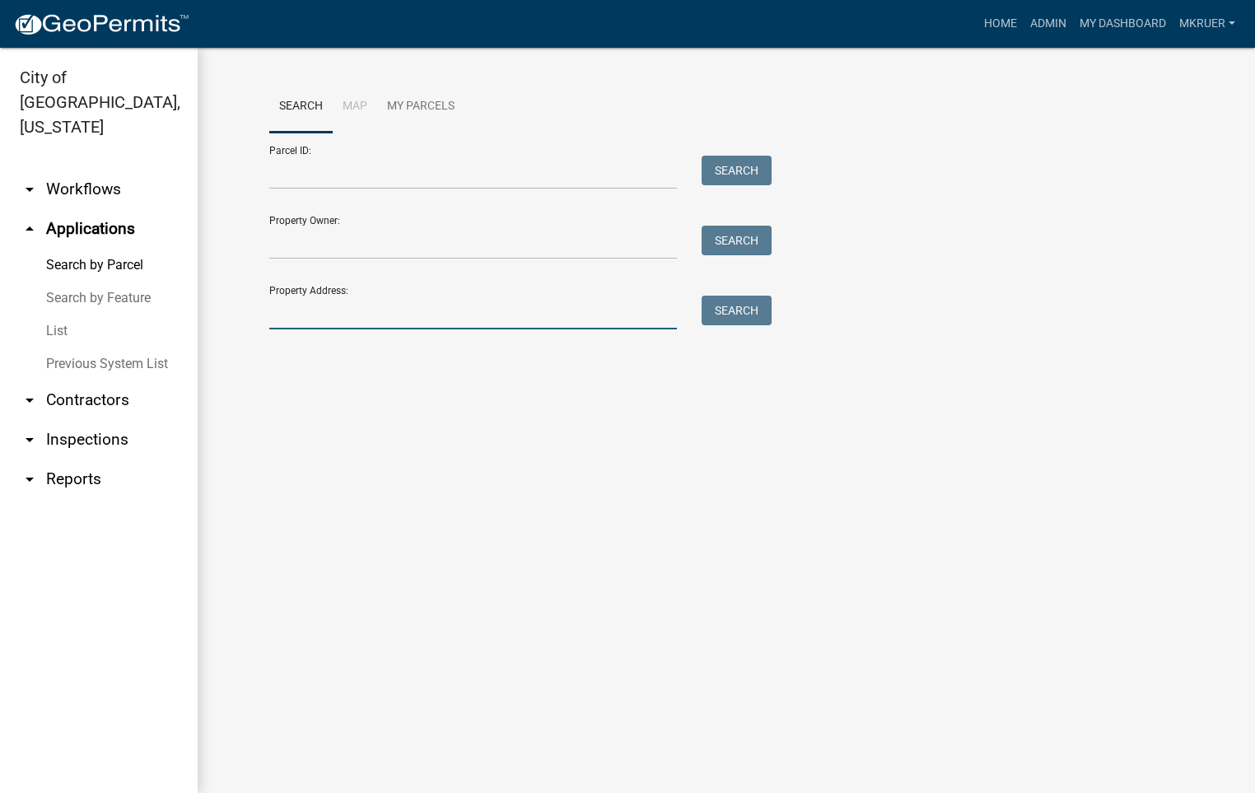
click at [381, 314] on input "Property Address:" at bounding box center [473, 313] width 408 height 34
type input "3015 ut"
click at [741, 316] on button "Search" at bounding box center [737, 311] width 70 height 30
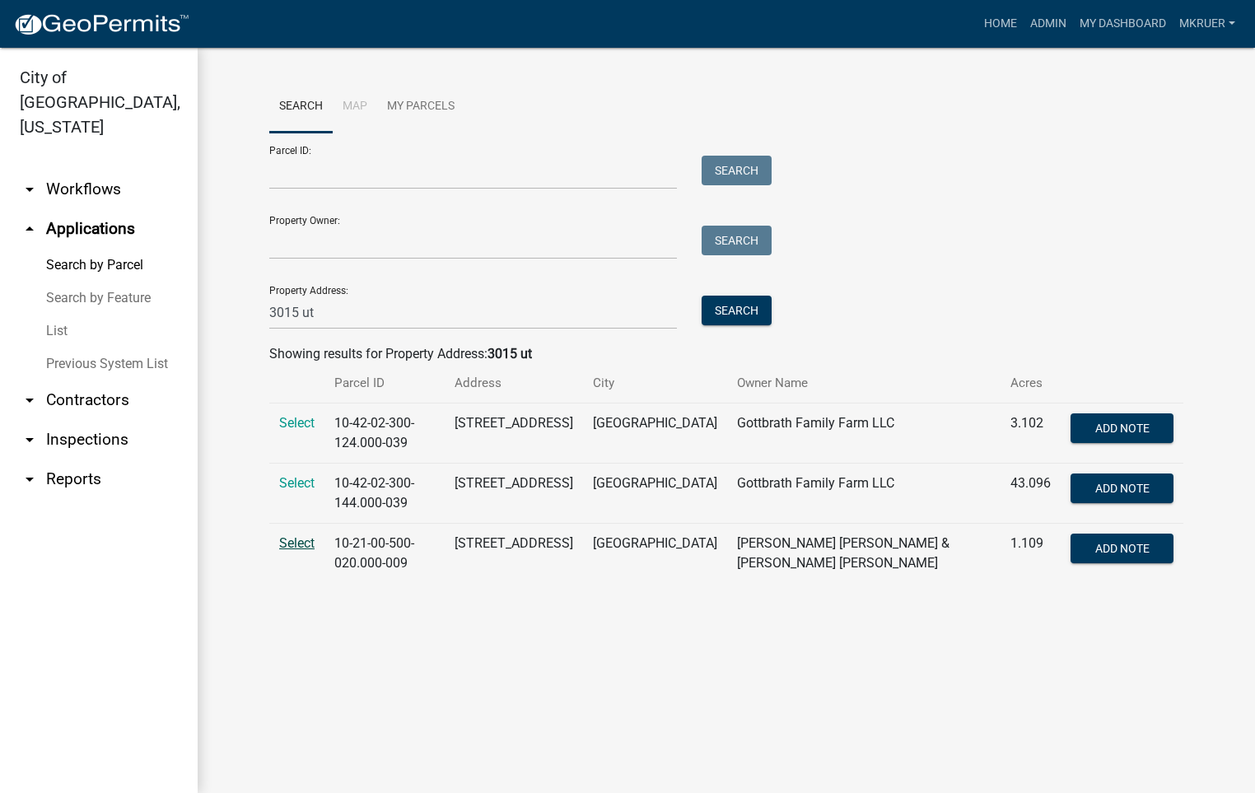
click at [289, 544] on span "Select" at bounding box center [296, 543] width 35 height 16
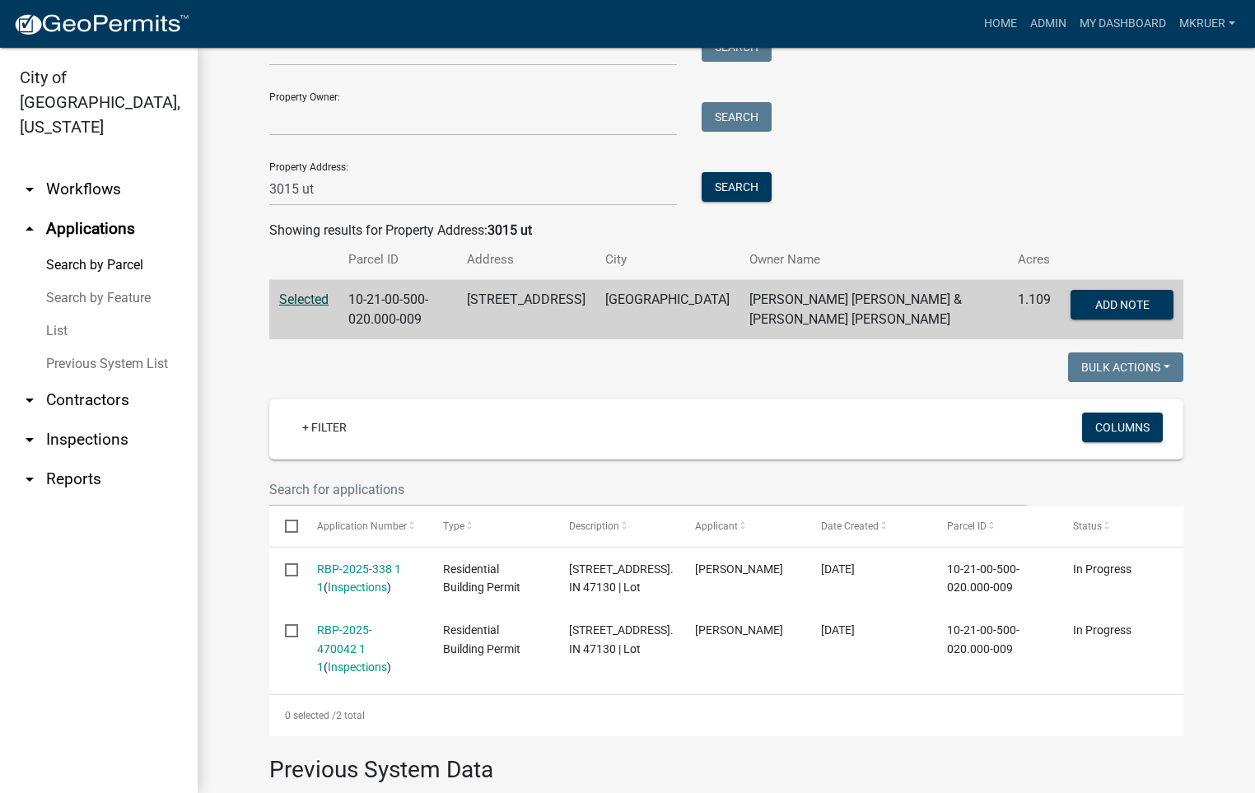
scroll to position [247, 0]
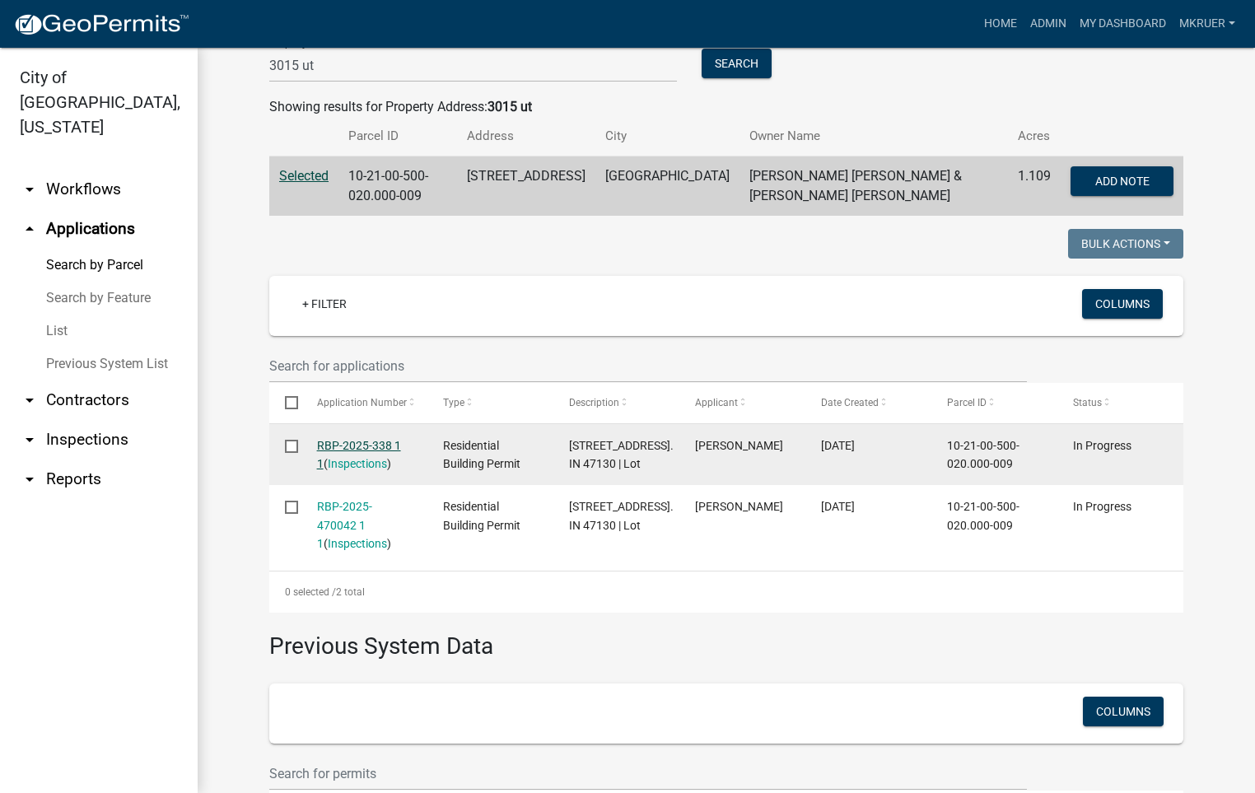
click at [339, 439] on link "RBP-2025-338 1 1" at bounding box center [359, 455] width 84 height 32
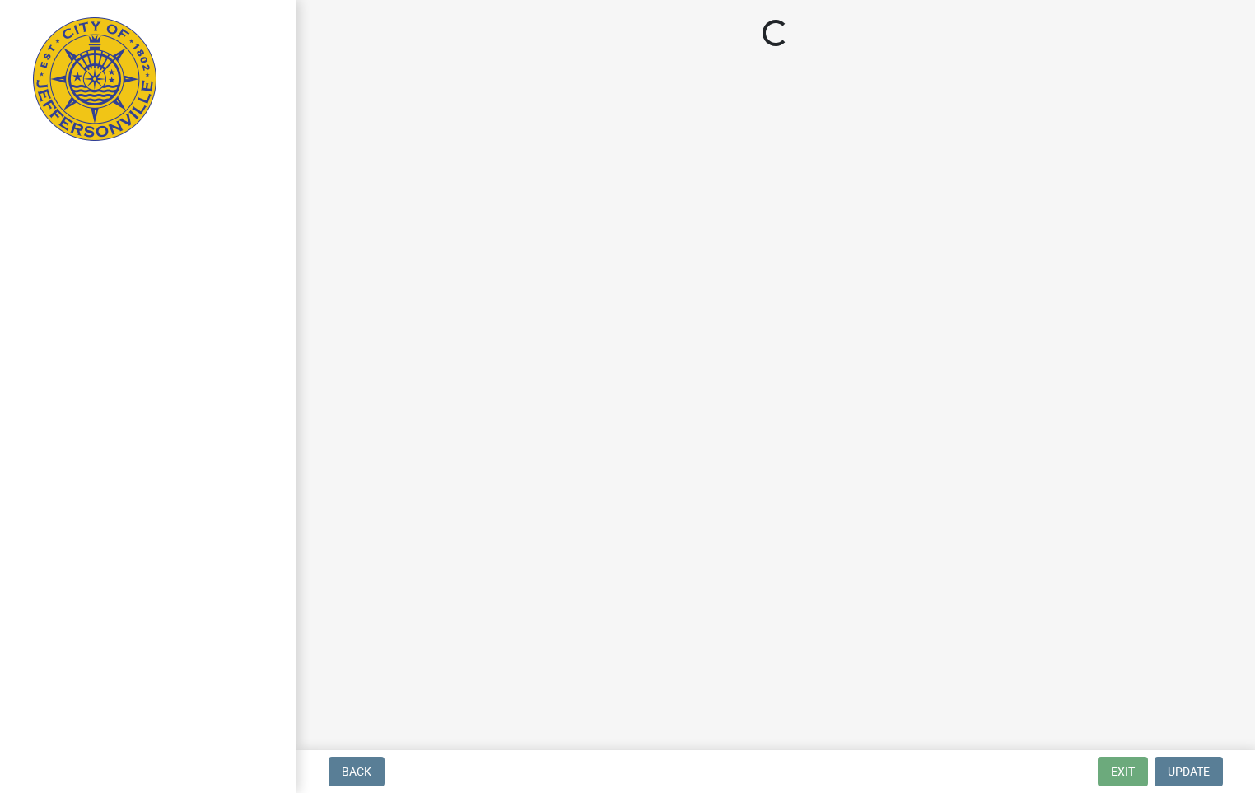
select select "3: 3"
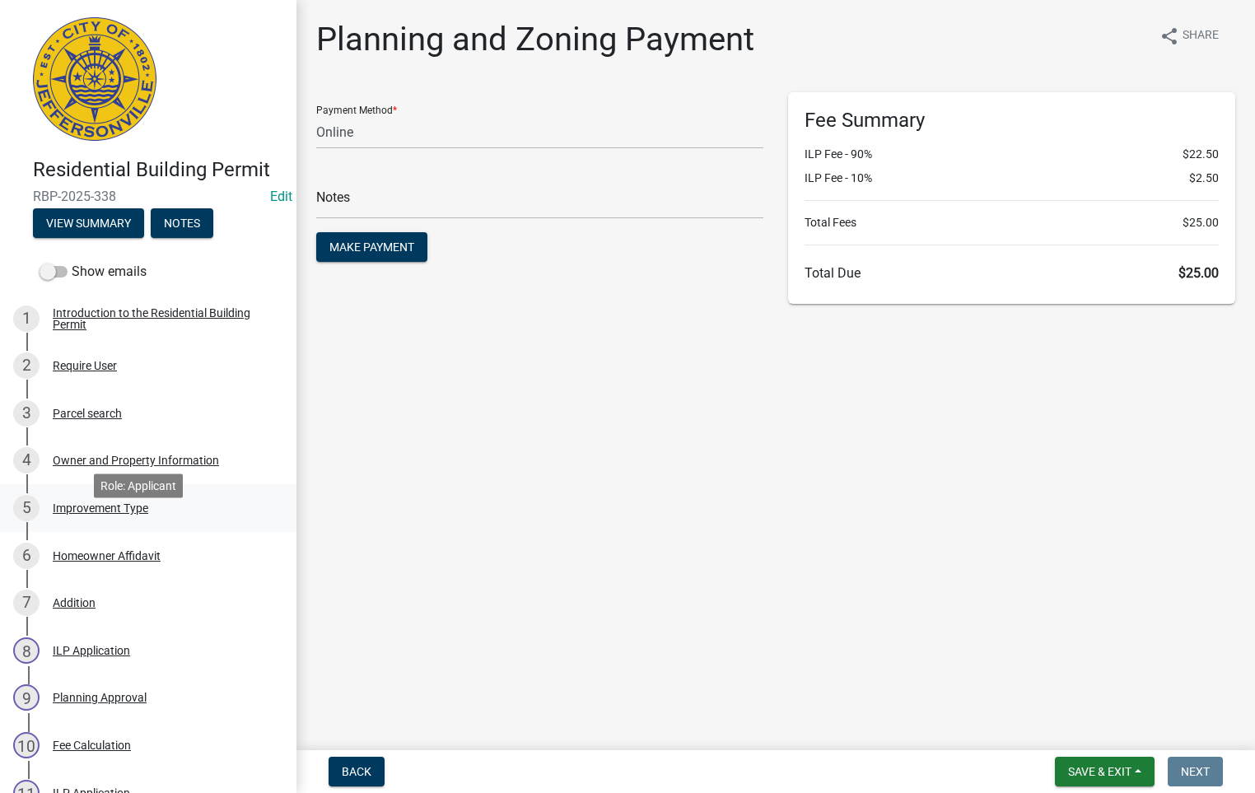
click at [82, 514] on div "Improvement Type" at bounding box center [101, 508] width 96 height 12
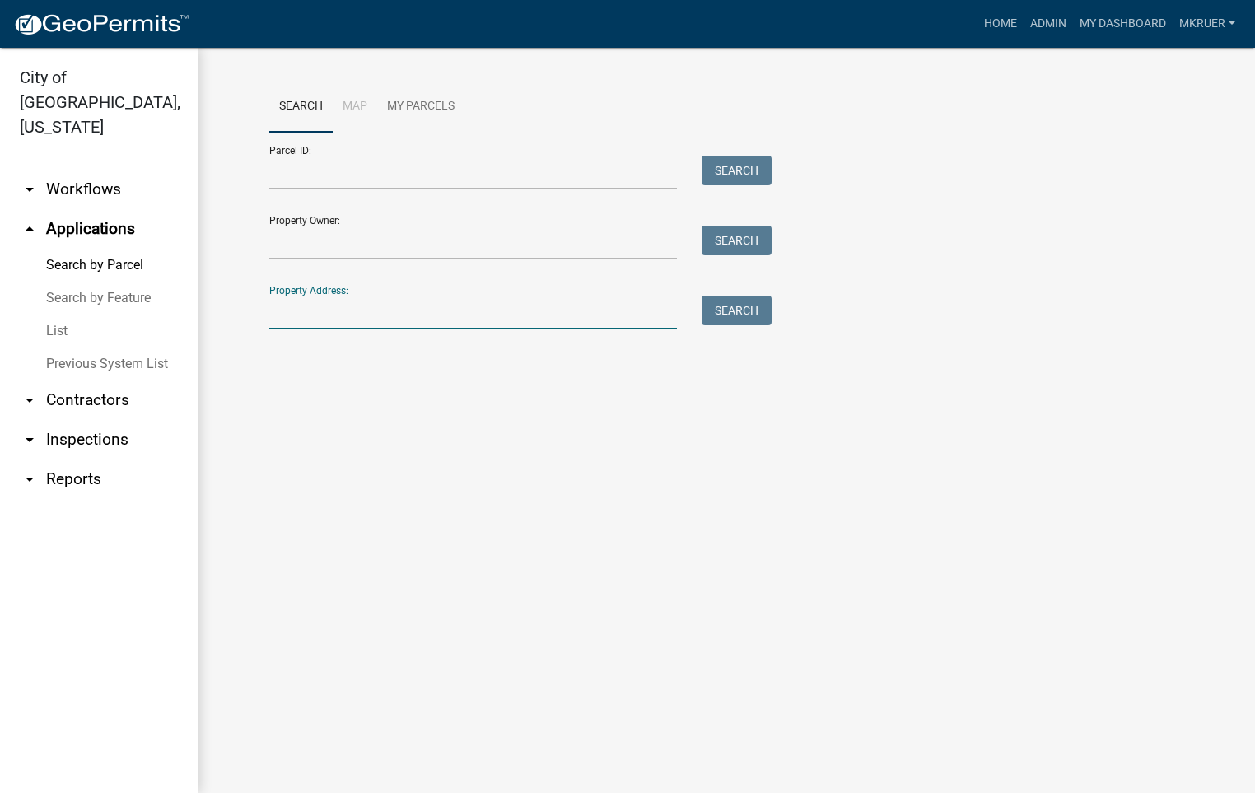
click at [339, 320] on input "Property Address:" at bounding box center [473, 313] width 408 height 34
type input "3015 ut"
click at [747, 305] on button "Search" at bounding box center [737, 311] width 70 height 30
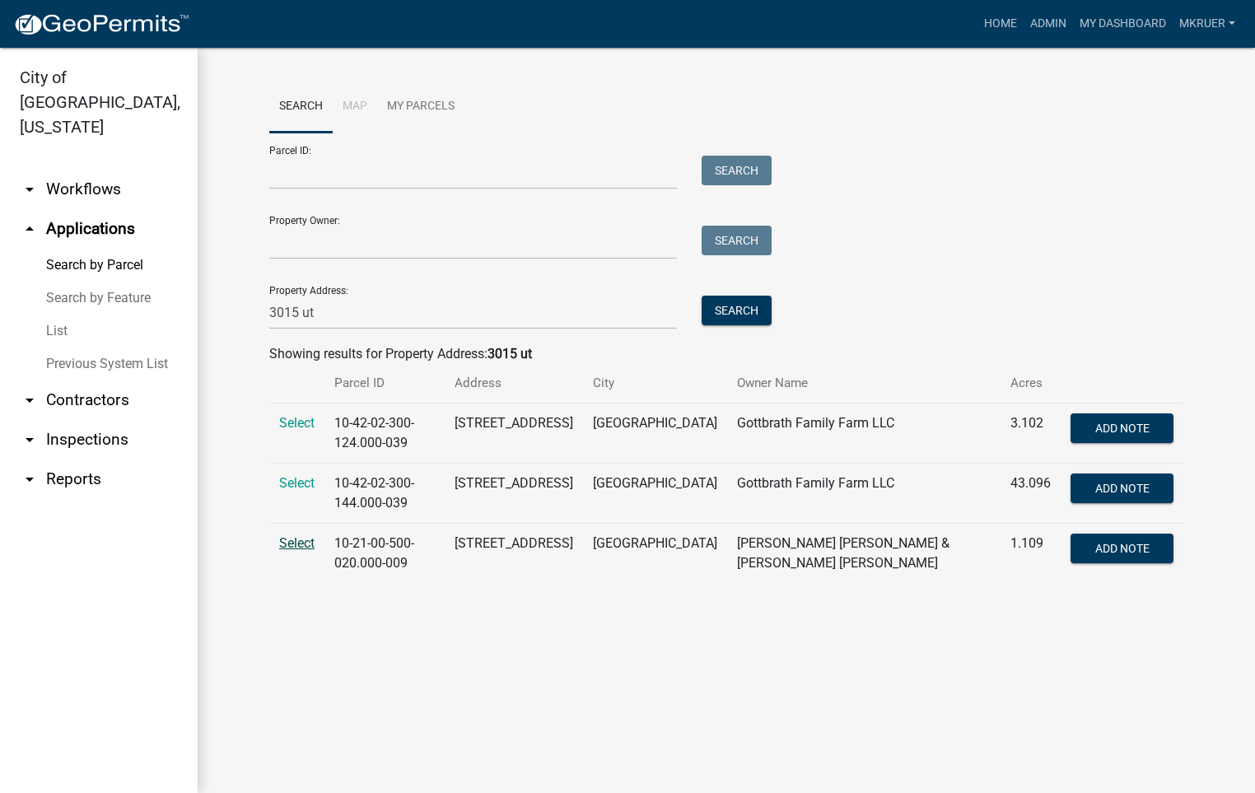
click at [305, 539] on span "Select" at bounding box center [296, 543] width 35 height 16
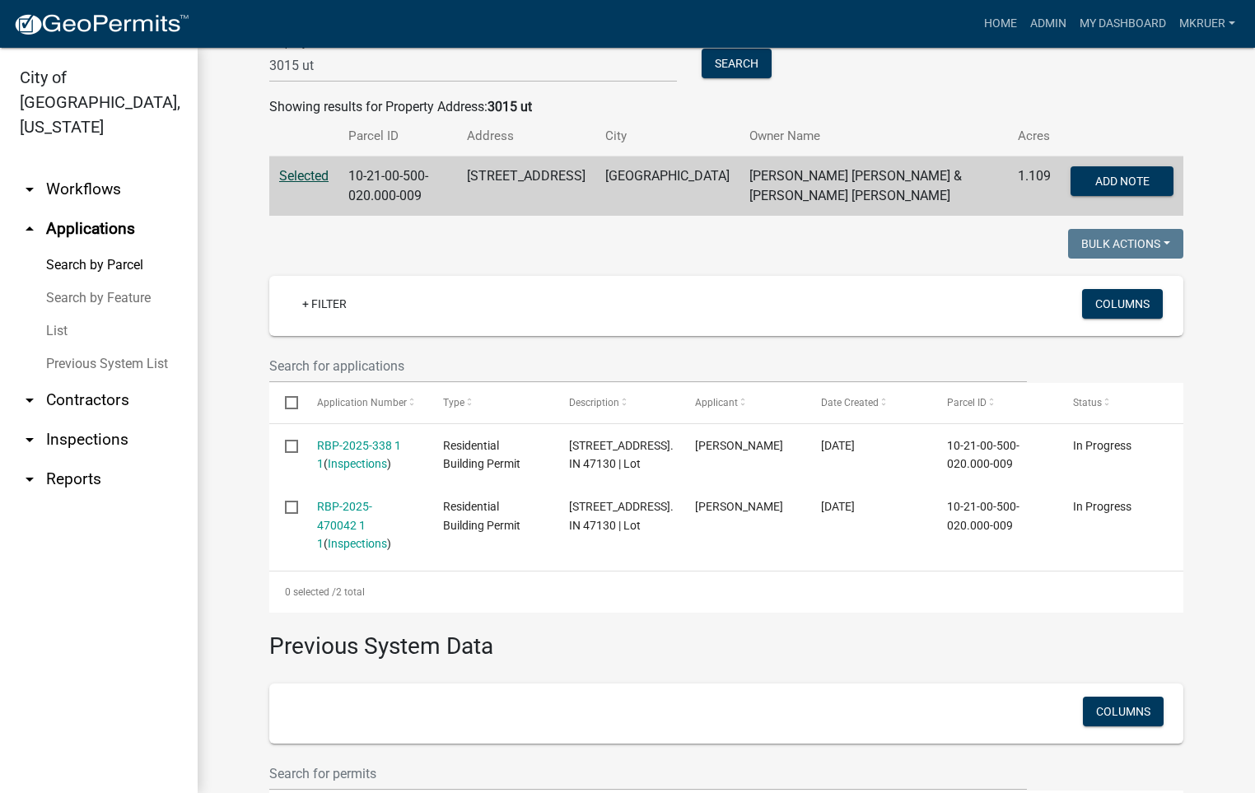
scroll to position [371, 0]
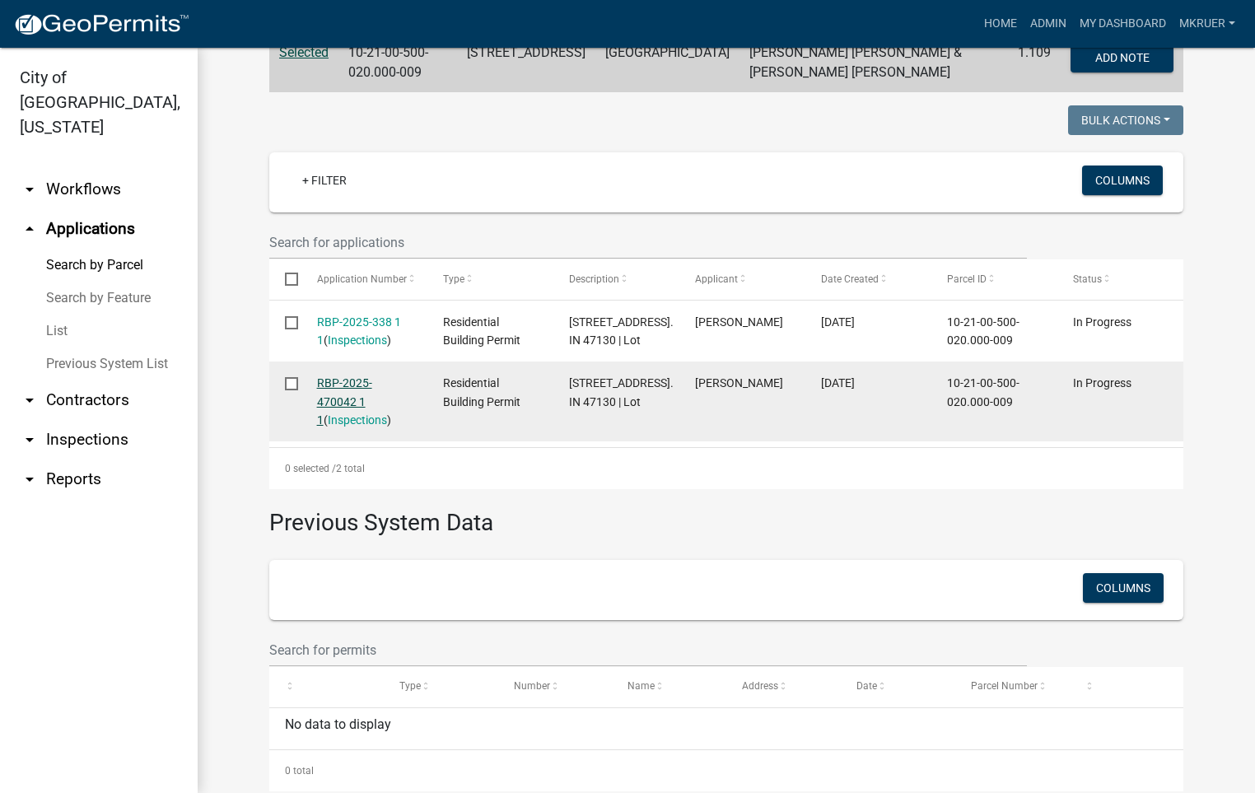
click at [334, 396] on link "RBP-2025-470042 1 1" at bounding box center [344, 401] width 55 height 51
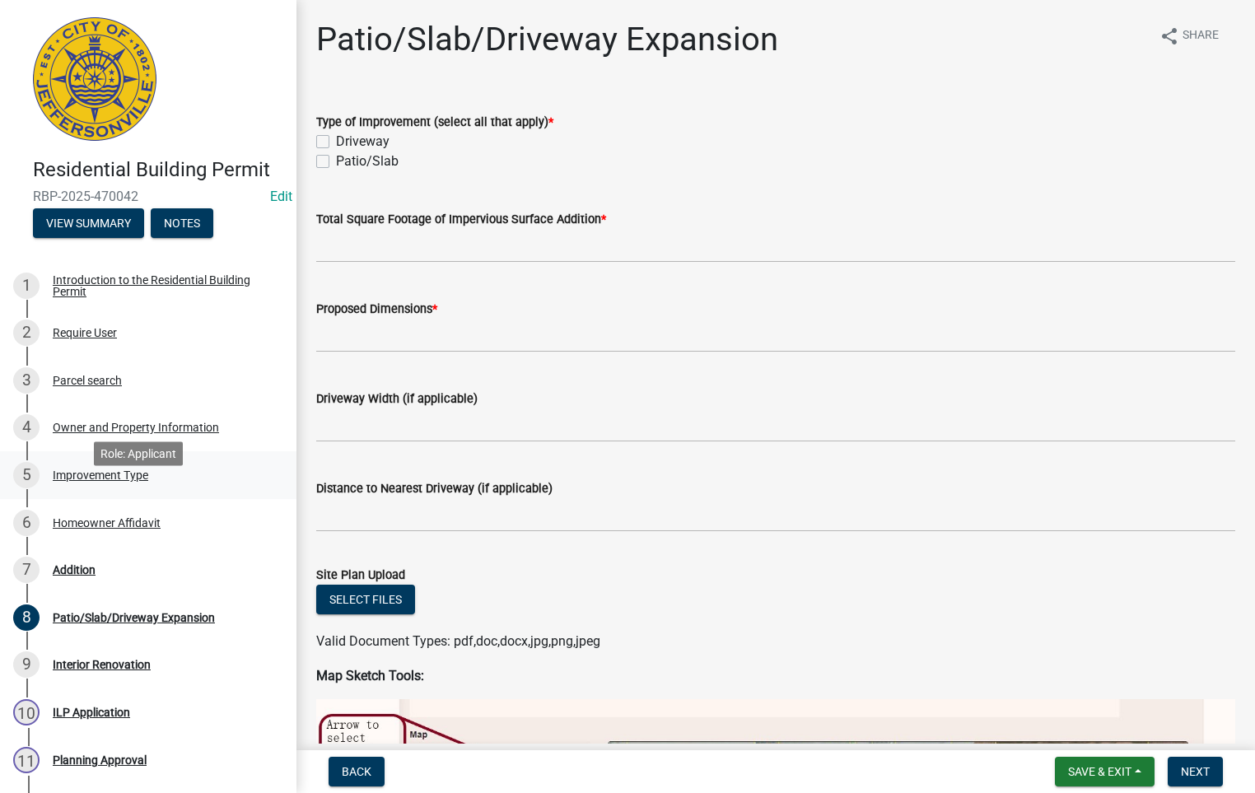
click at [106, 481] on div "Improvement Type" at bounding box center [101, 475] width 96 height 12
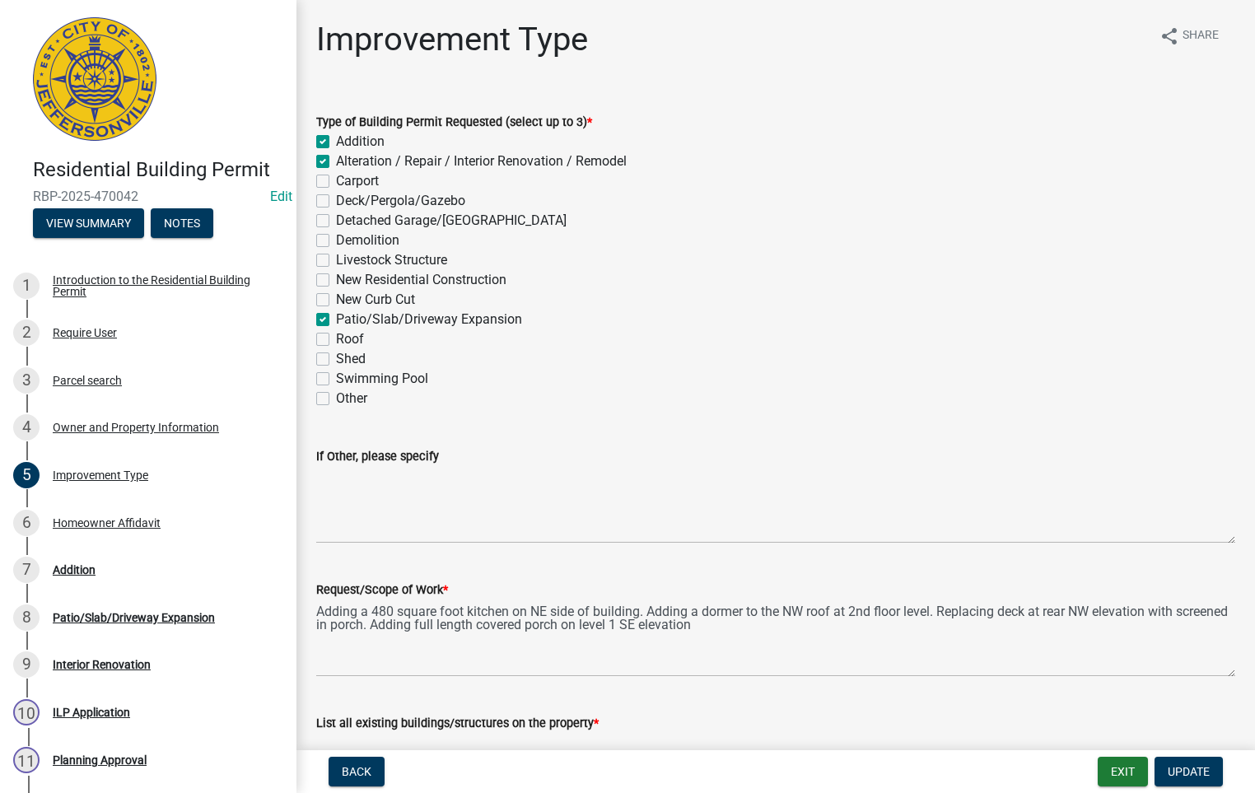
scroll to position [100, 0]
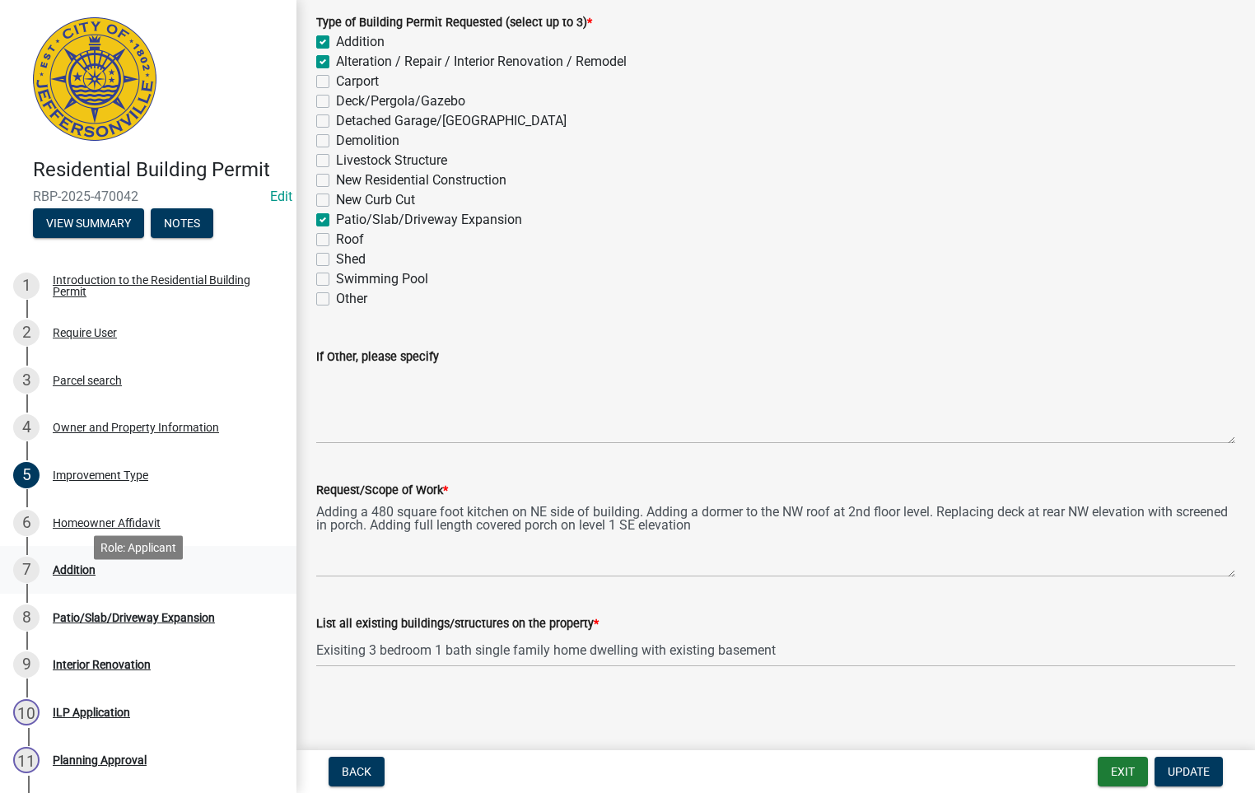
click at [72, 576] on div "Addition" at bounding box center [74, 570] width 43 height 12
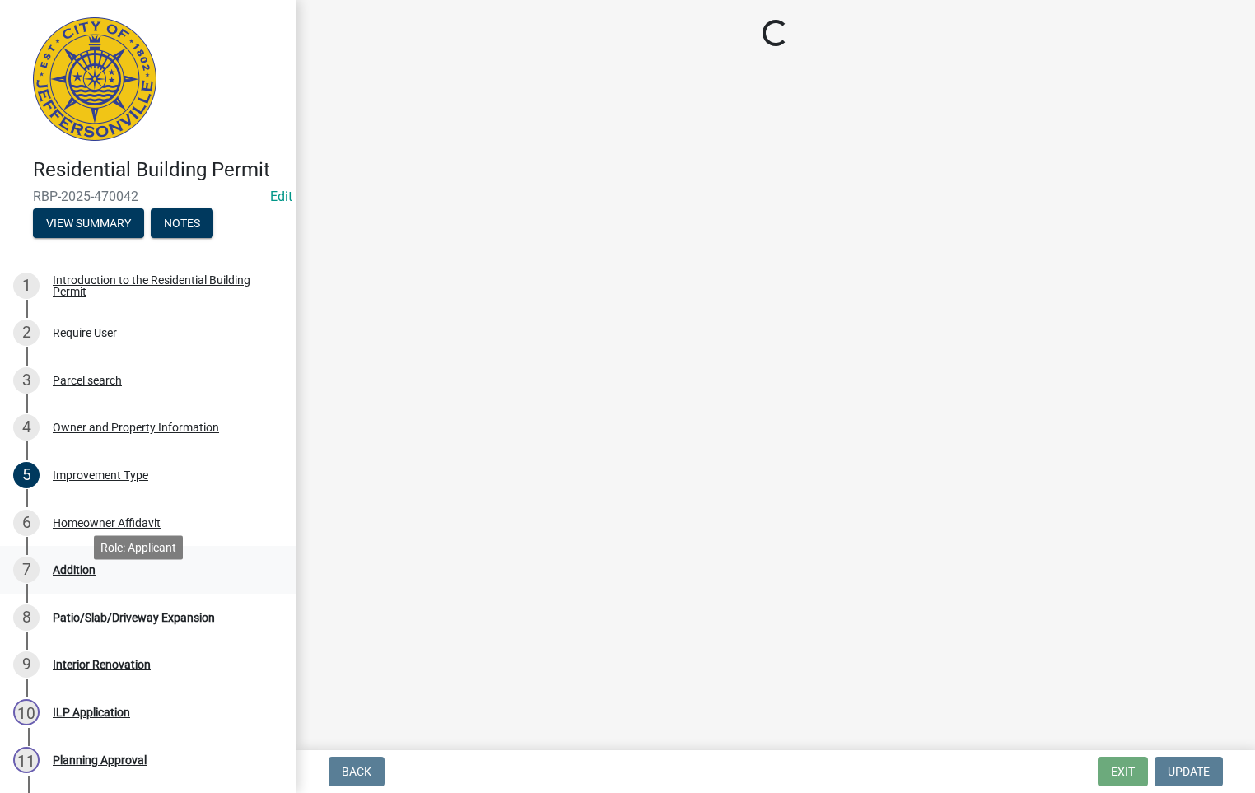
scroll to position [0, 0]
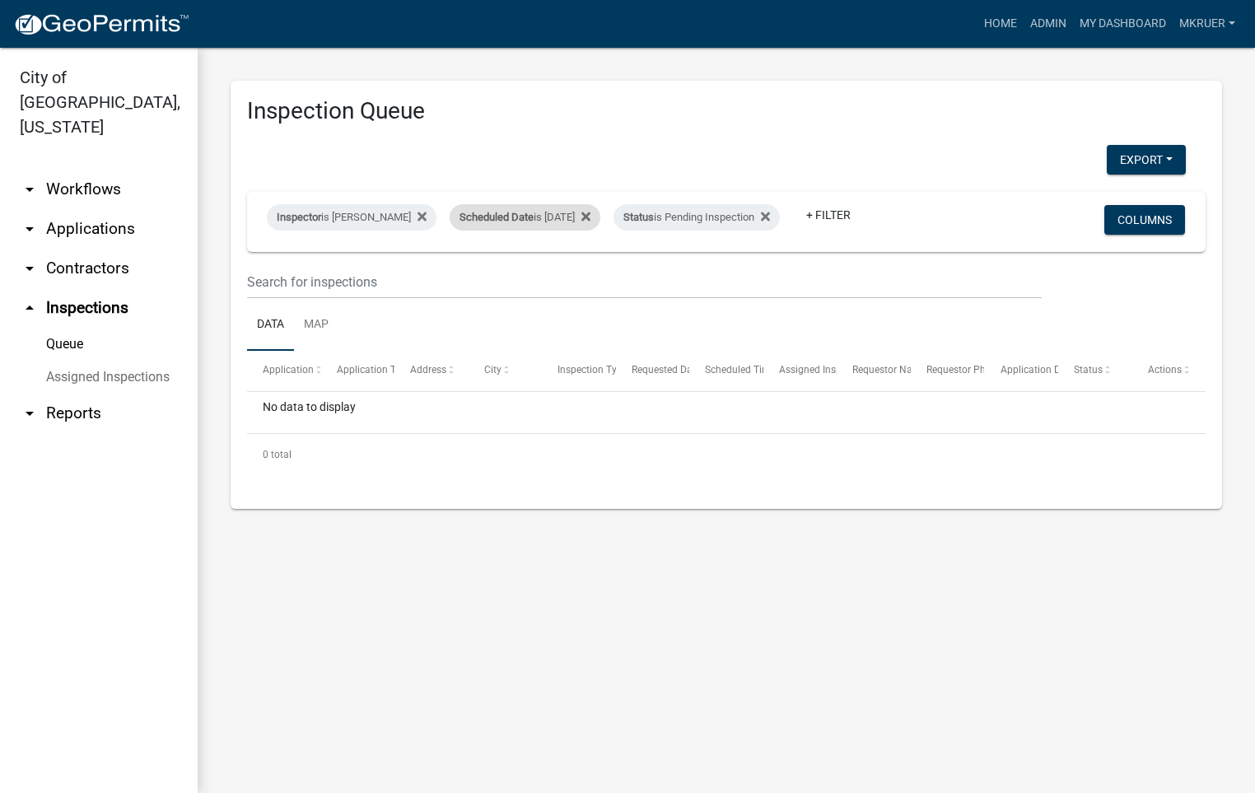
click at [561, 204] on div "Scheduled Date is [DATE]" at bounding box center [525, 217] width 151 height 26
click at [562, 268] on input "[DATE]" at bounding box center [514, 267] width 115 height 34
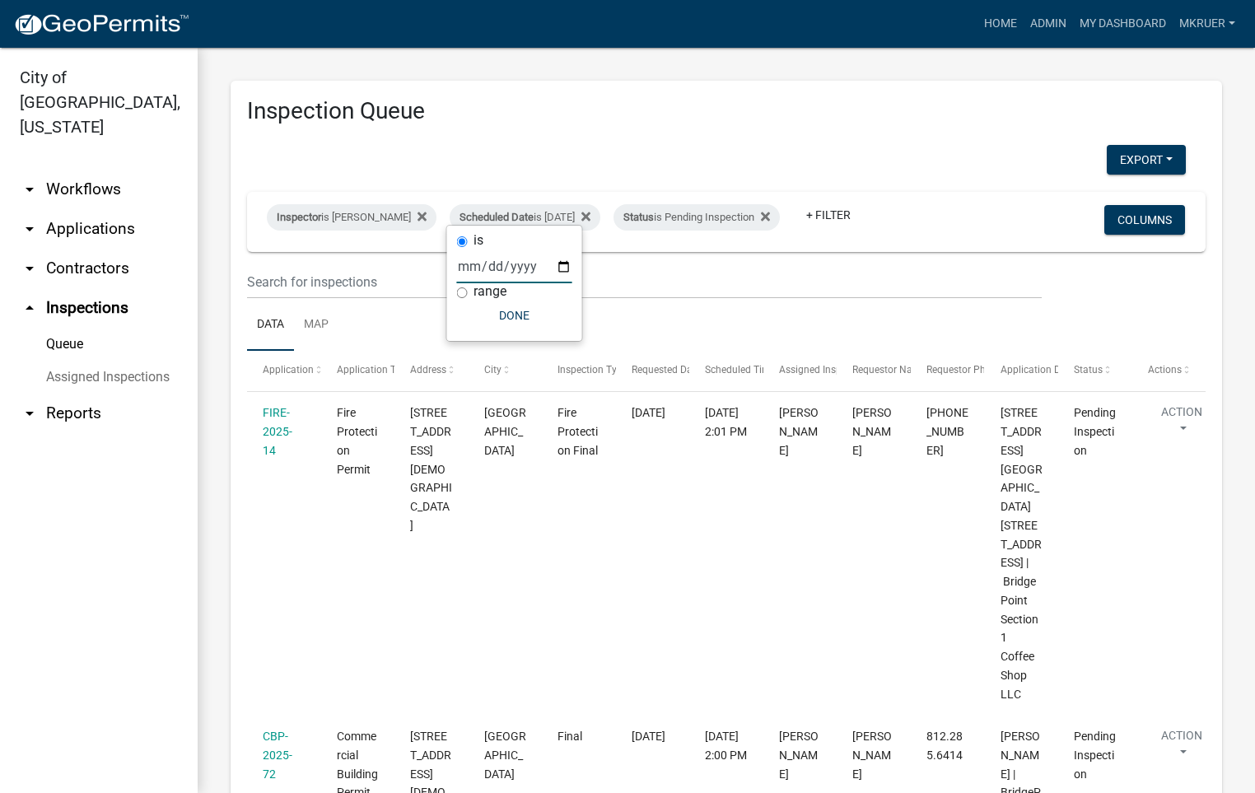
click at [561, 265] on input "[DATE]" at bounding box center [514, 267] width 115 height 34
type input "[DATE]"
